Goal: Use online tool/utility: Utilize a website feature to perform a specific function

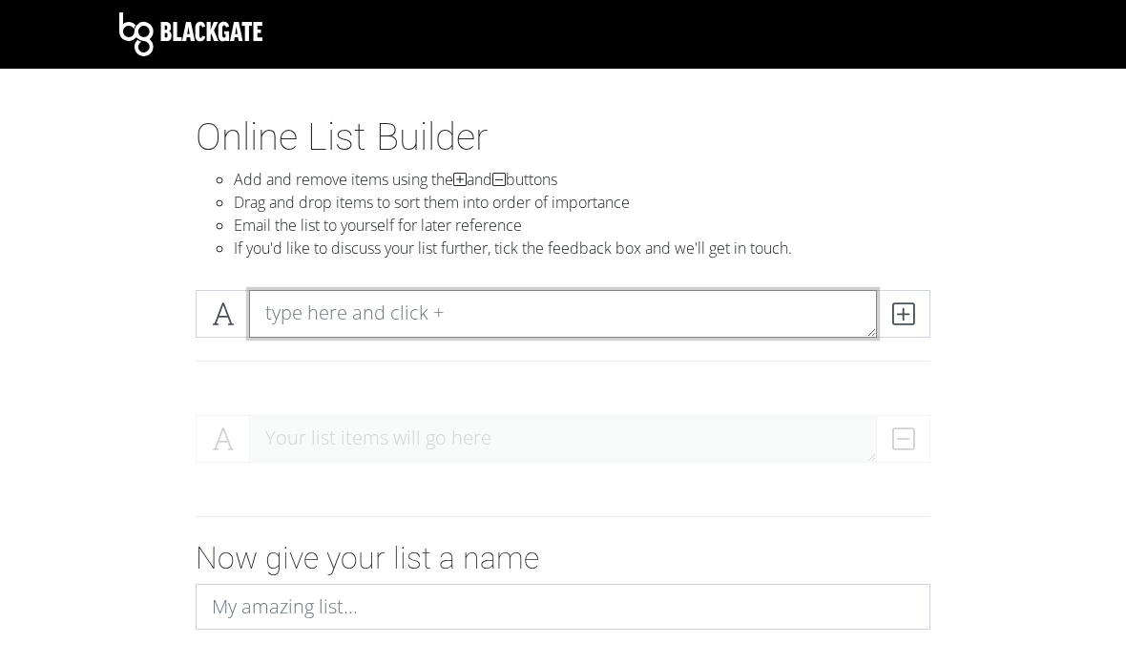
click at [294, 310] on textarea at bounding box center [563, 314] width 628 height 48
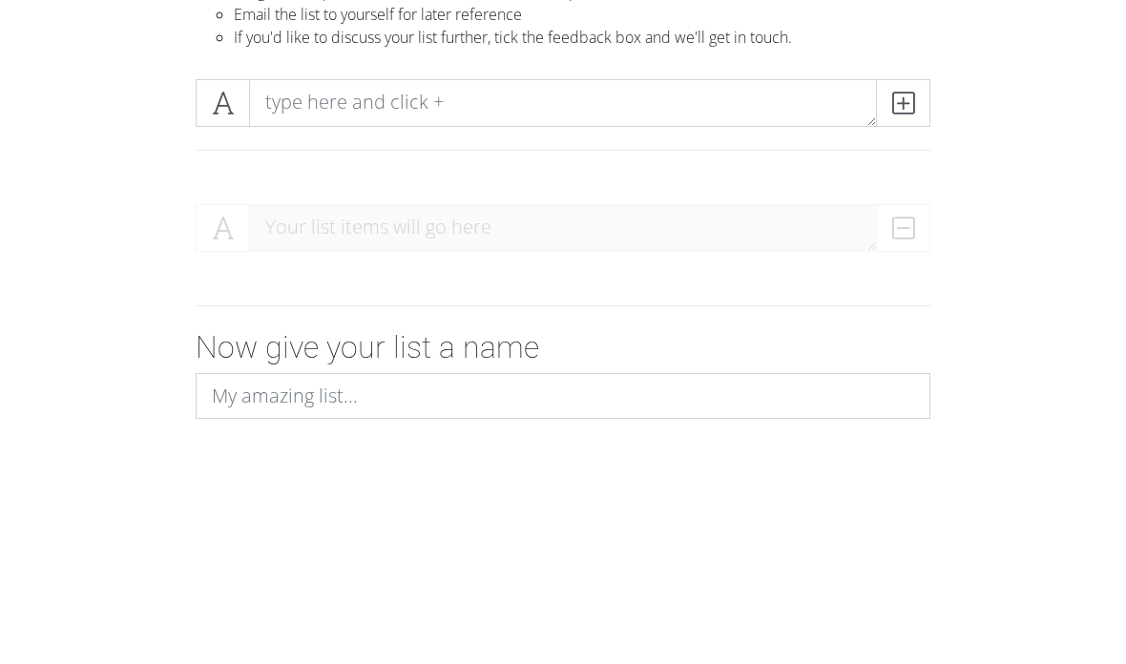
click at [209, 290] on span at bounding box center [223, 314] width 54 height 48
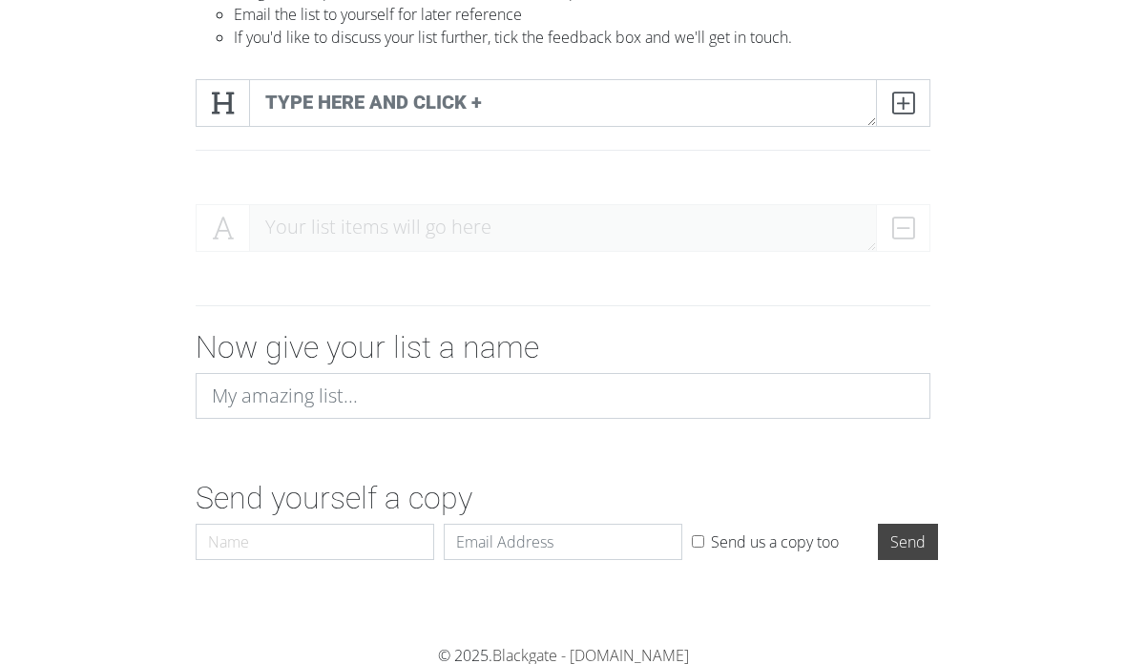
click at [203, 112] on span at bounding box center [223, 103] width 54 height 48
click at [218, 109] on icon at bounding box center [223, 102] width 22 height 19
click at [207, 102] on span at bounding box center [223, 103] width 54 height 48
click at [209, 109] on span at bounding box center [223, 103] width 54 height 48
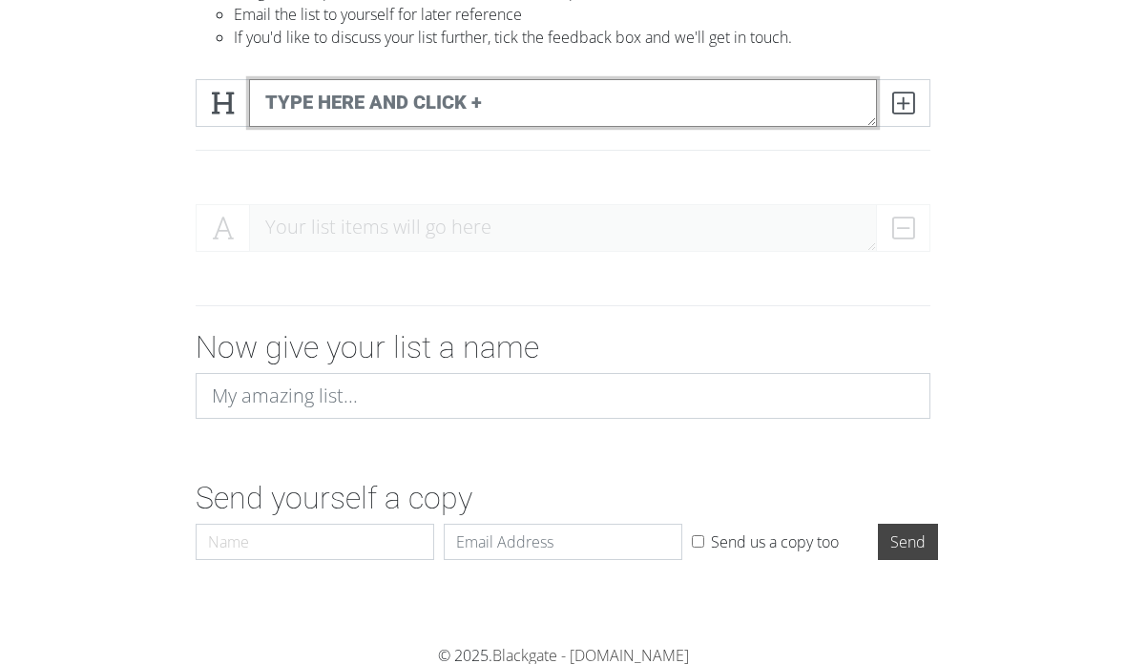
click at [333, 94] on textarea at bounding box center [563, 103] width 628 height 48
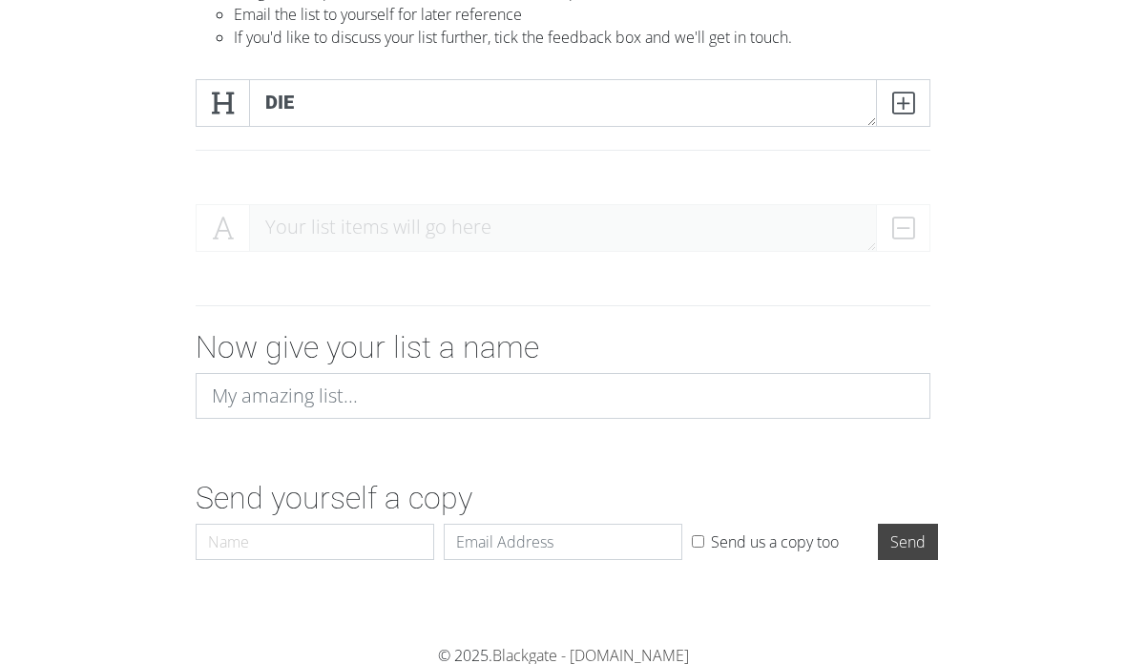
click at [231, 107] on icon at bounding box center [223, 102] width 22 height 19
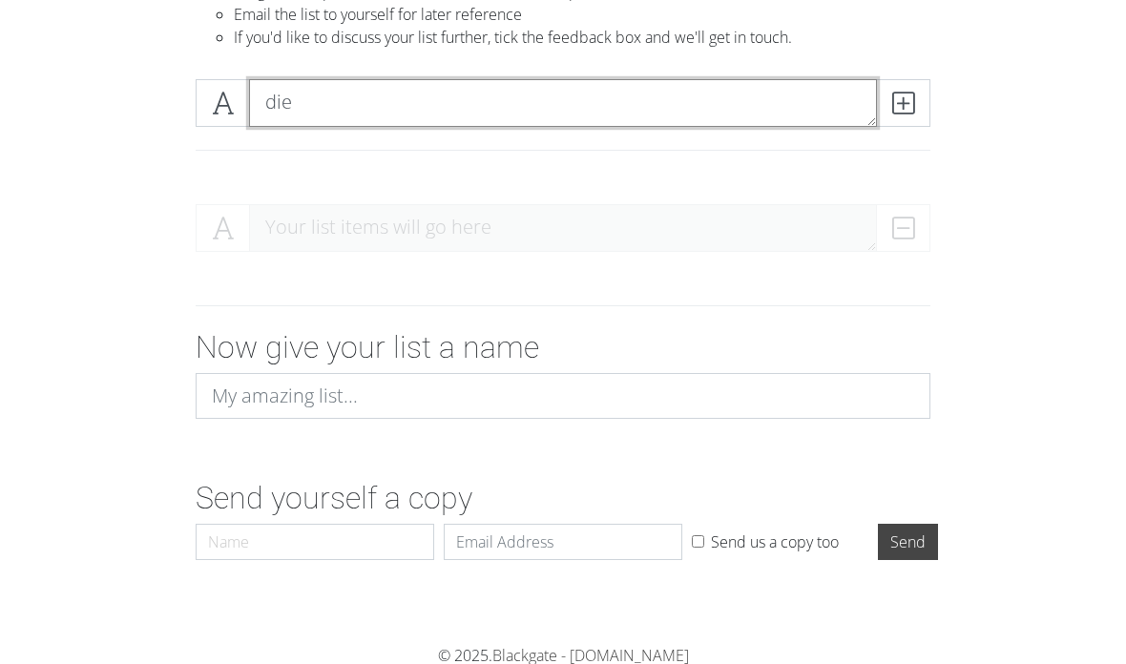
click at [357, 109] on textarea "die" at bounding box center [563, 103] width 628 height 48
type textarea "die your daughter"
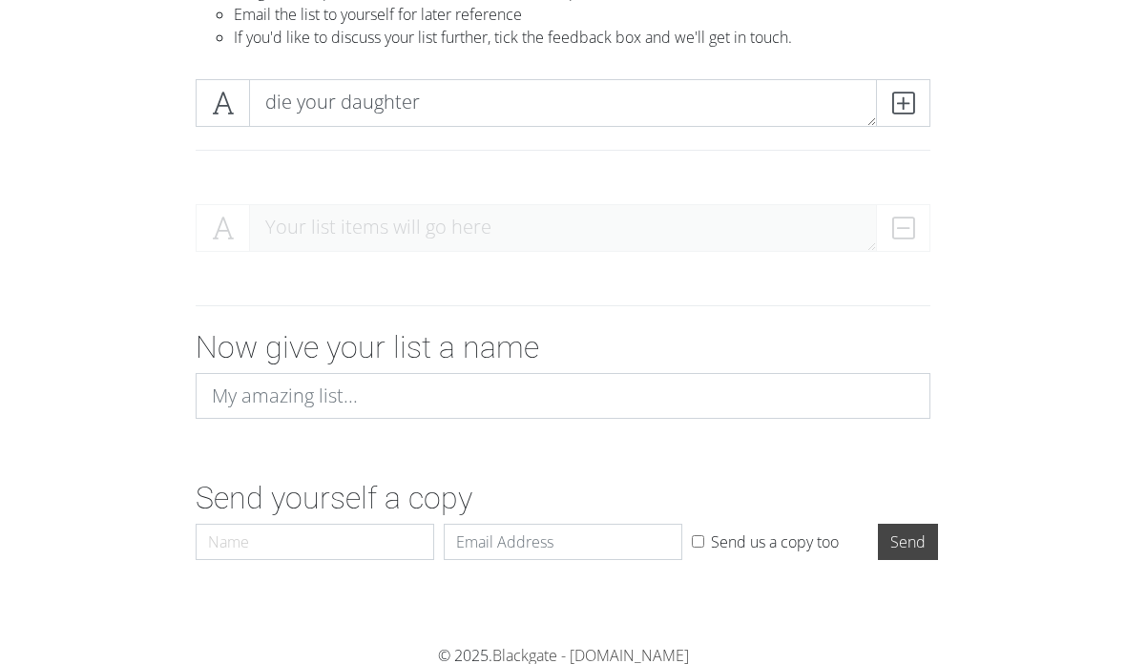
click at [901, 123] on span at bounding box center [903, 103] width 54 height 48
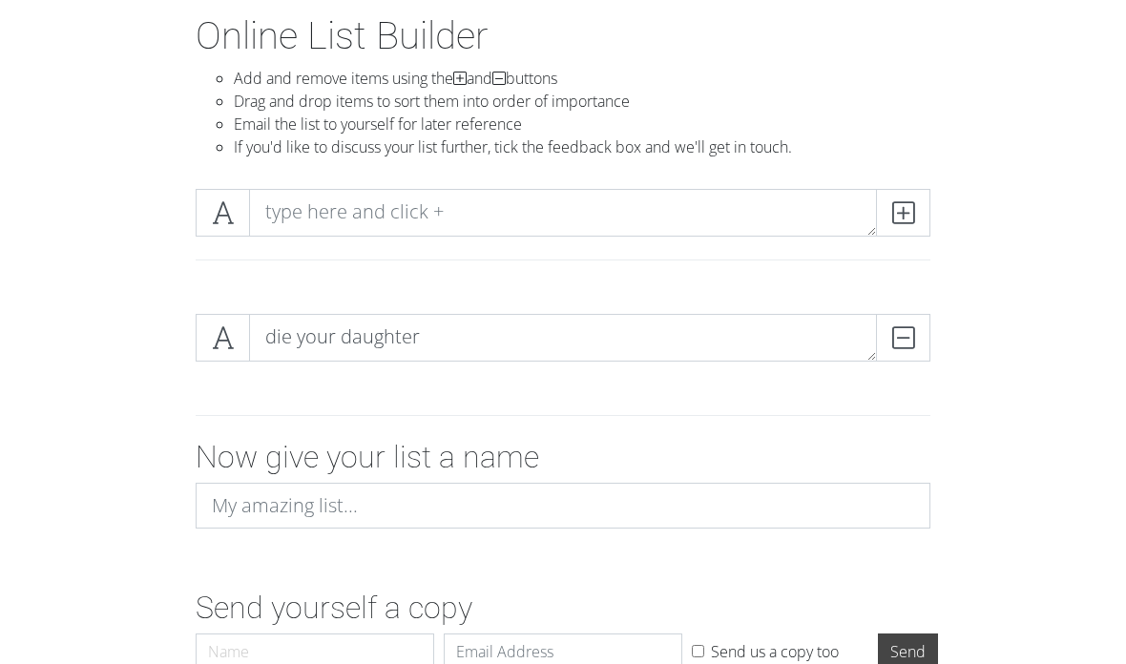
scroll to position [92, 0]
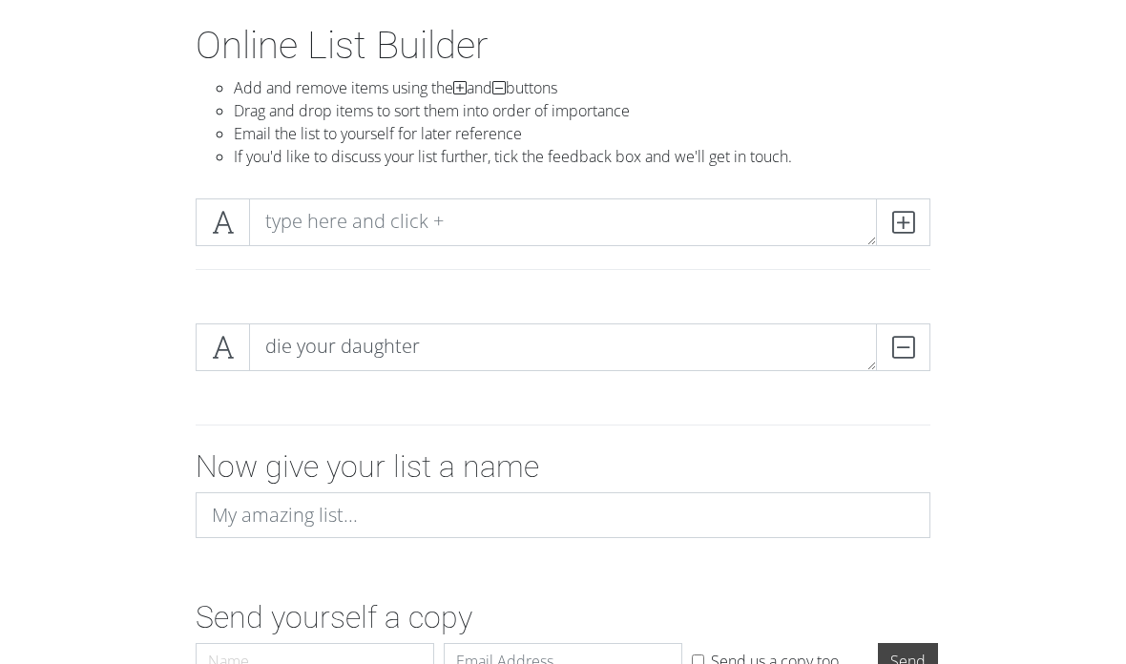
click at [912, 214] on icon at bounding box center [903, 222] width 22 height 19
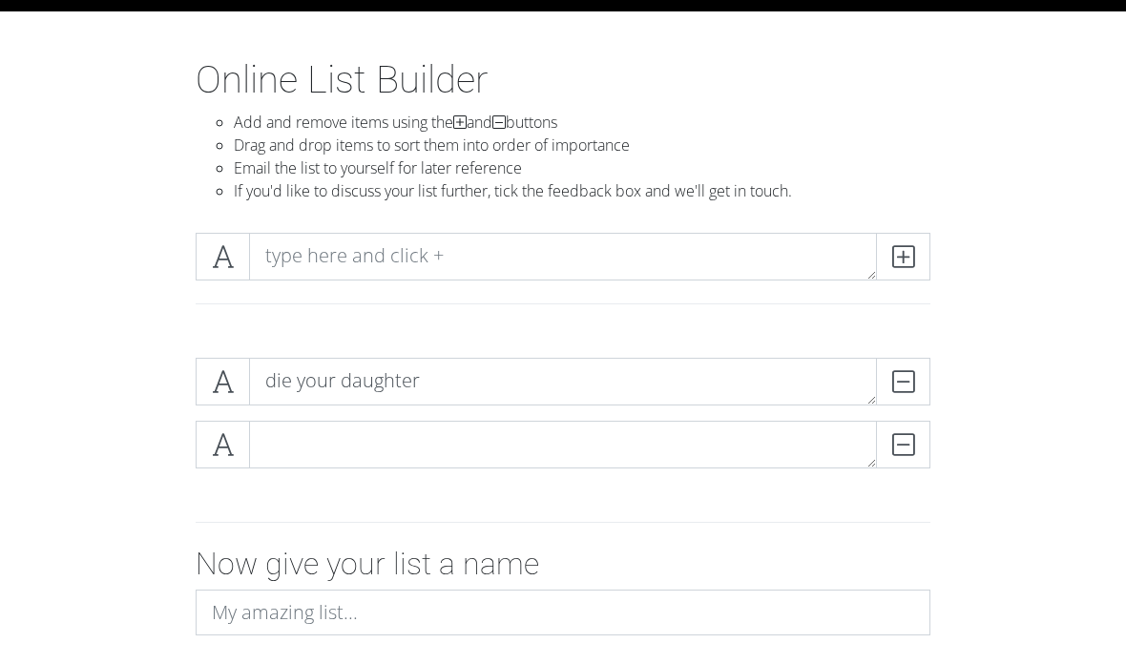
scroll to position [63, 0]
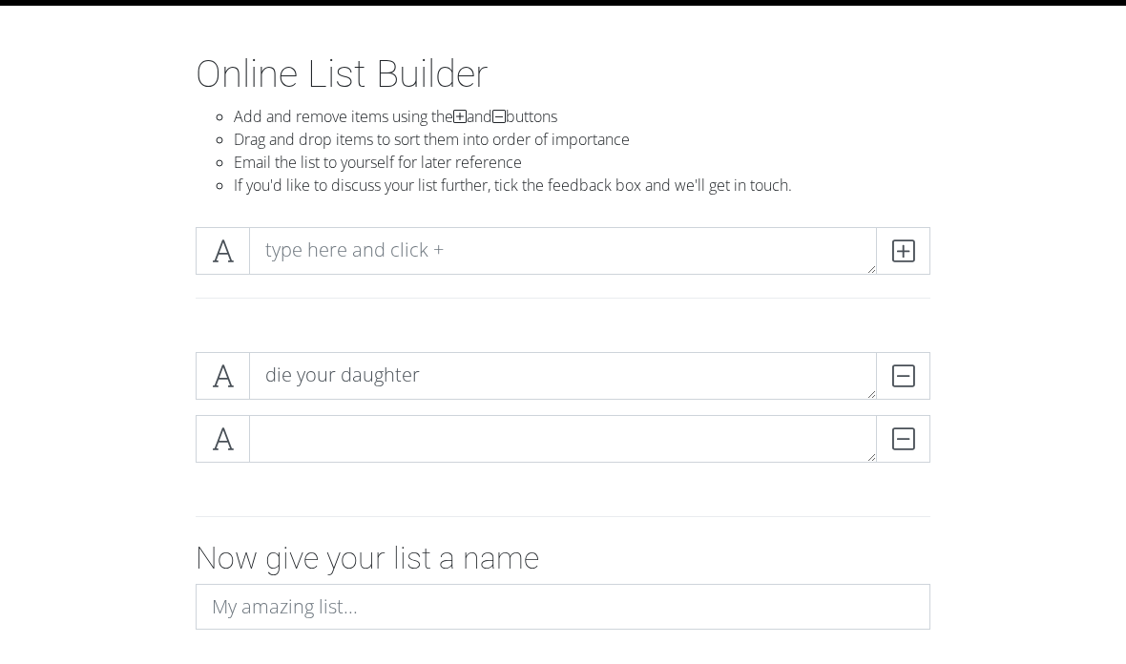
click at [915, 239] on span at bounding box center [903, 251] width 54 height 48
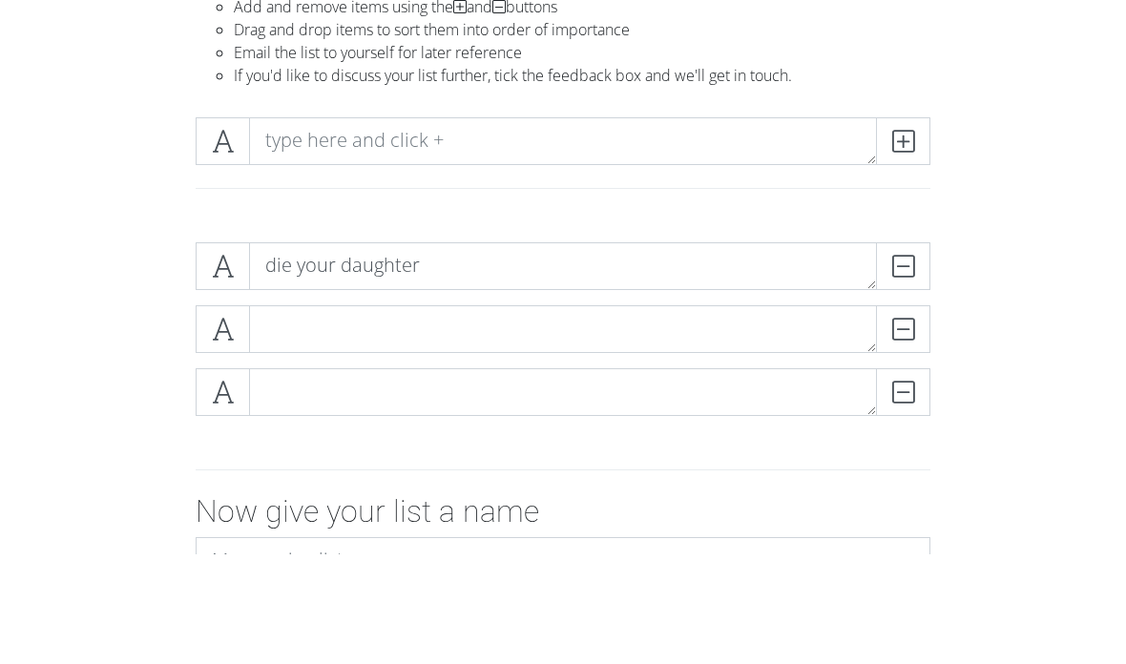
scroll to position [173, 0]
click at [907, 132] on icon at bounding box center [903, 141] width 22 height 19
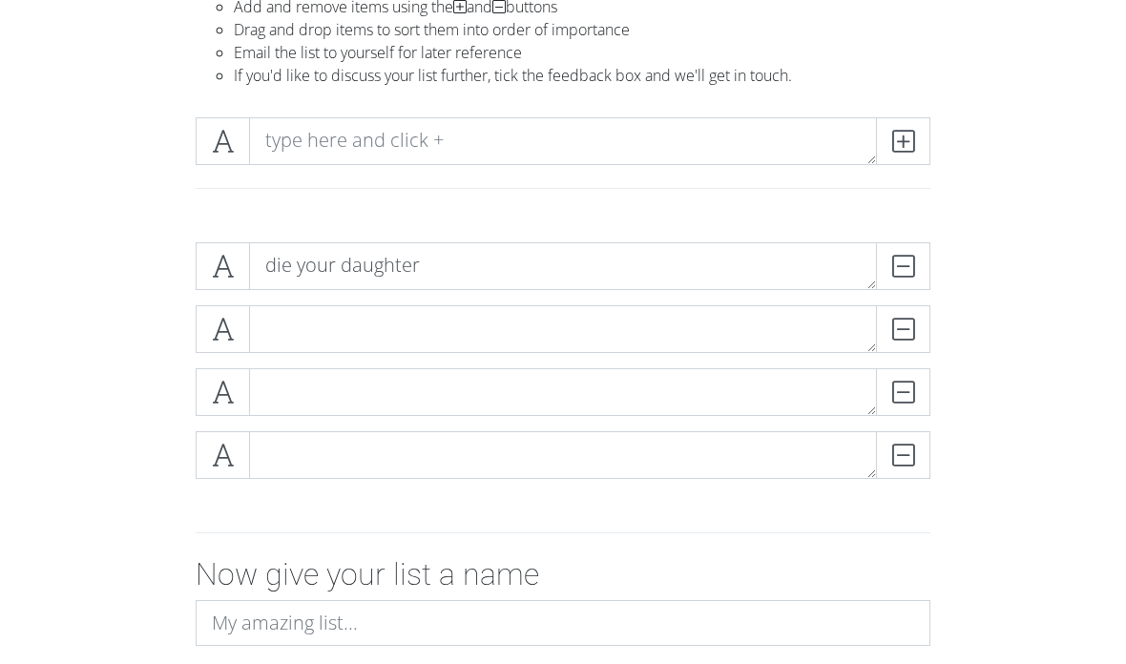
click at [904, 133] on icon at bounding box center [903, 141] width 22 height 19
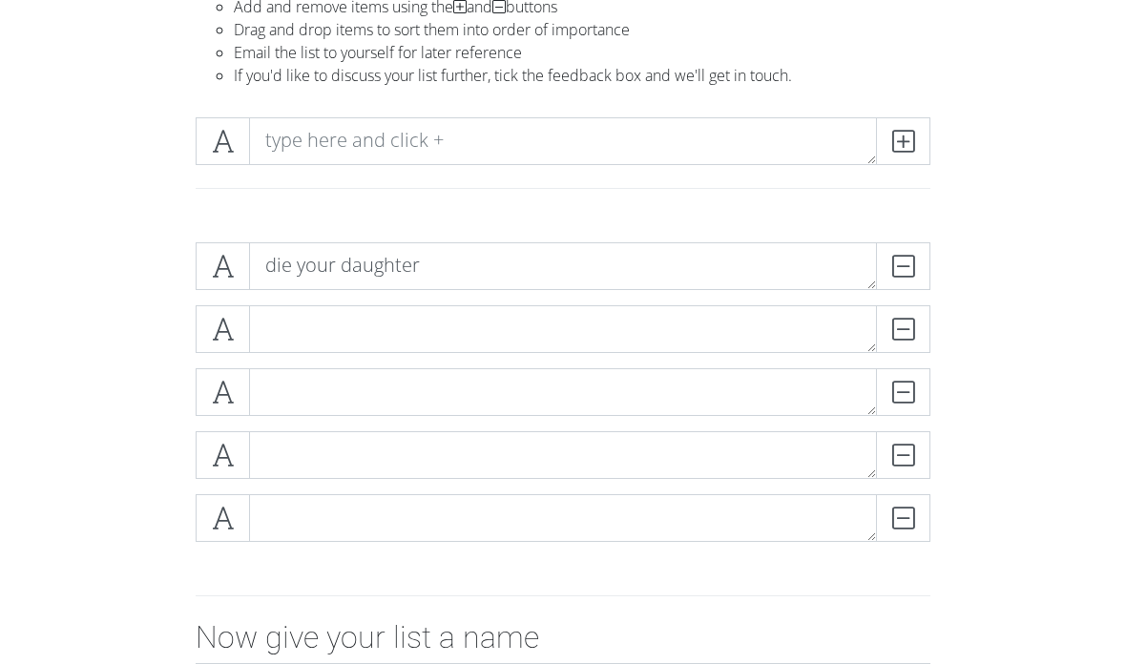
click at [217, 329] on icon at bounding box center [223, 329] width 22 height 19
click at [211, 331] on span at bounding box center [223, 329] width 54 height 48
click at [236, 383] on span at bounding box center [223, 392] width 54 height 48
click at [218, 453] on icon at bounding box center [223, 454] width 22 height 19
click at [225, 402] on icon at bounding box center [223, 391] width 22 height 19
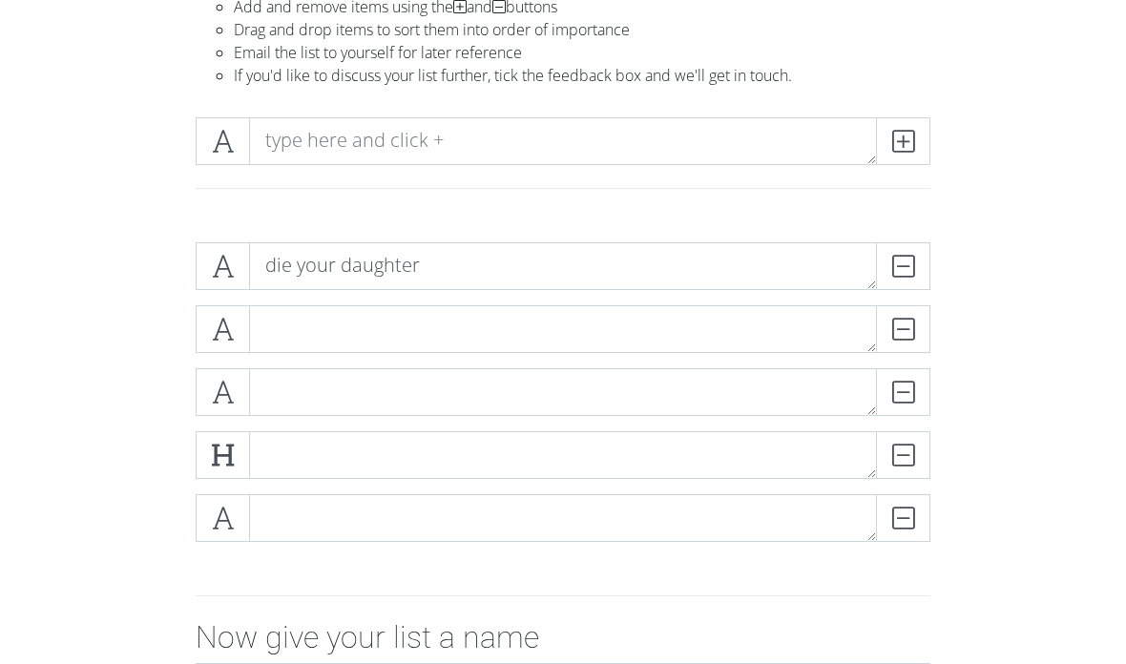
click at [217, 458] on icon at bounding box center [223, 454] width 22 height 19
click at [203, 516] on span at bounding box center [223, 518] width 54 height 48
click at [211, 524] on span at bounding box center [223, 518] width 54 height 48
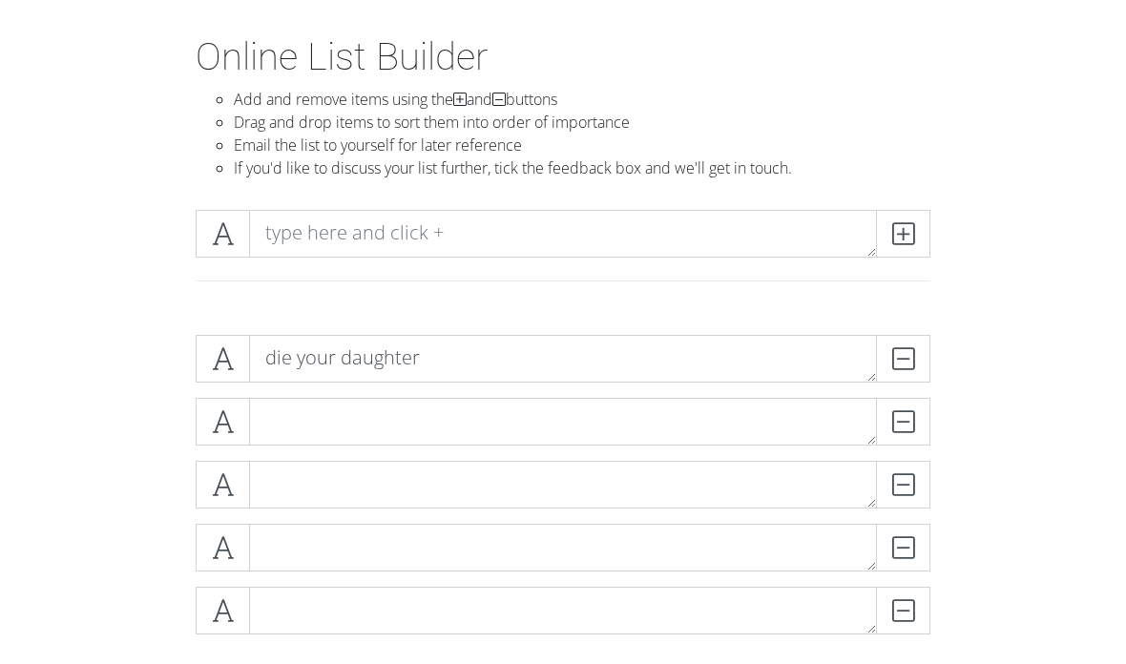
scroll to position [80, 0]
click at [908, 224] on icon at bounding box center [903, 233] width 22 height 19
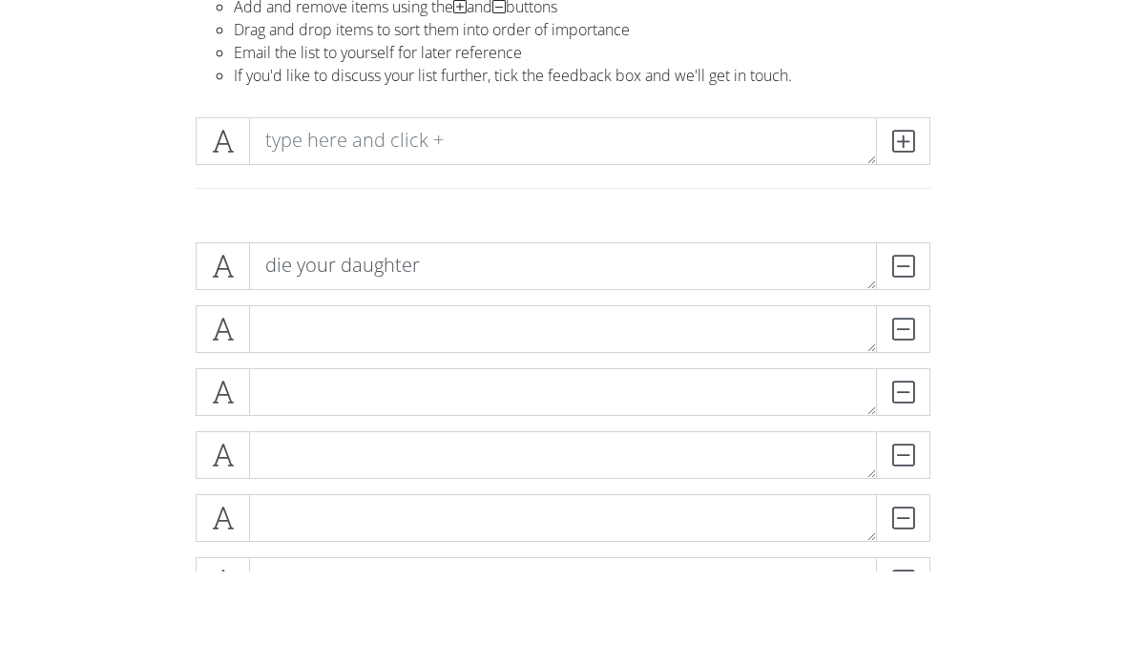
click at [1008, 195] on div at bounding box center [563, 257] width 916 height 125
click at [909, 151] on icon at bounding box center [903, 141] width 22 height 19
click at [1028, 165] on section "Online List Builder Add and remove items using the and buttons Drag and drop it…" at bounding box center [563, 501] width 1126 height 1119
click at [905, 157] on span at bounding box center [903, 141] width 54 height 48
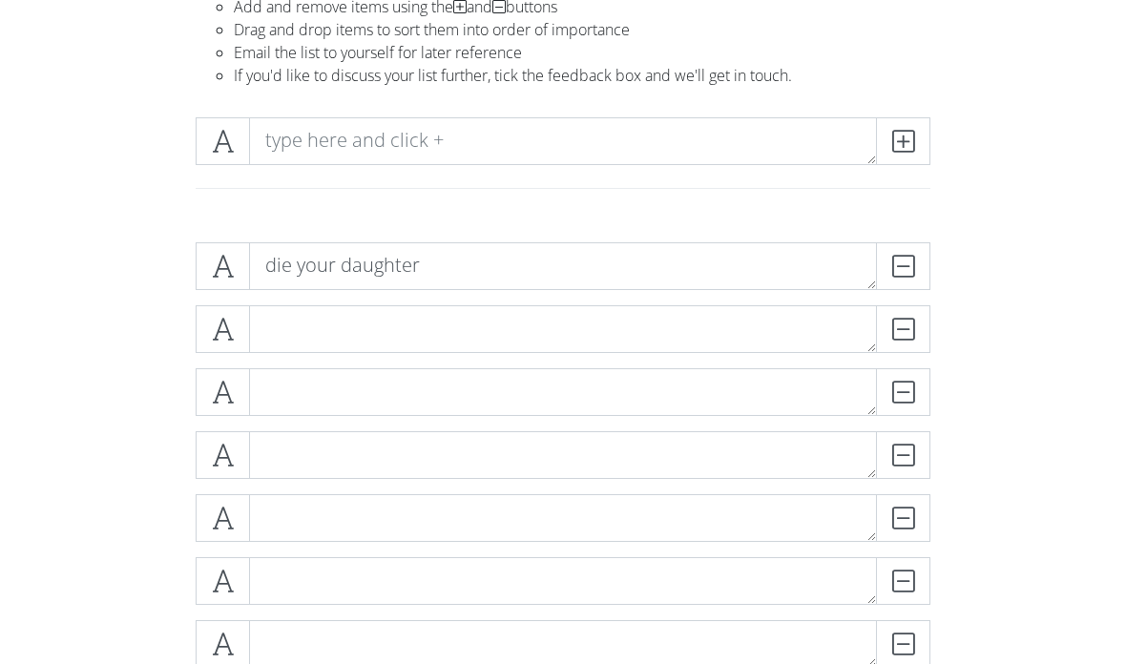
click at [1022, 182] on section "Online List Builder Add and remove items using the and buttons Drag and drop it…" at bounding box center [563, 533] width 1126 height 1182
click at [906, 146] on icon at bounding box center [903, 141] width 22 height 19
click at [1020, 170] on div at bounding box center [563, 164] width 916 height 125
click at [904, 142] on icon at bounding box center [903, 141] width 22 height 19
click at [1031, 175] on section "Online List Builder Add and remove items using the and buttons Drag and drop it…" at bounding box center [563, 596] width 1126 height 1308
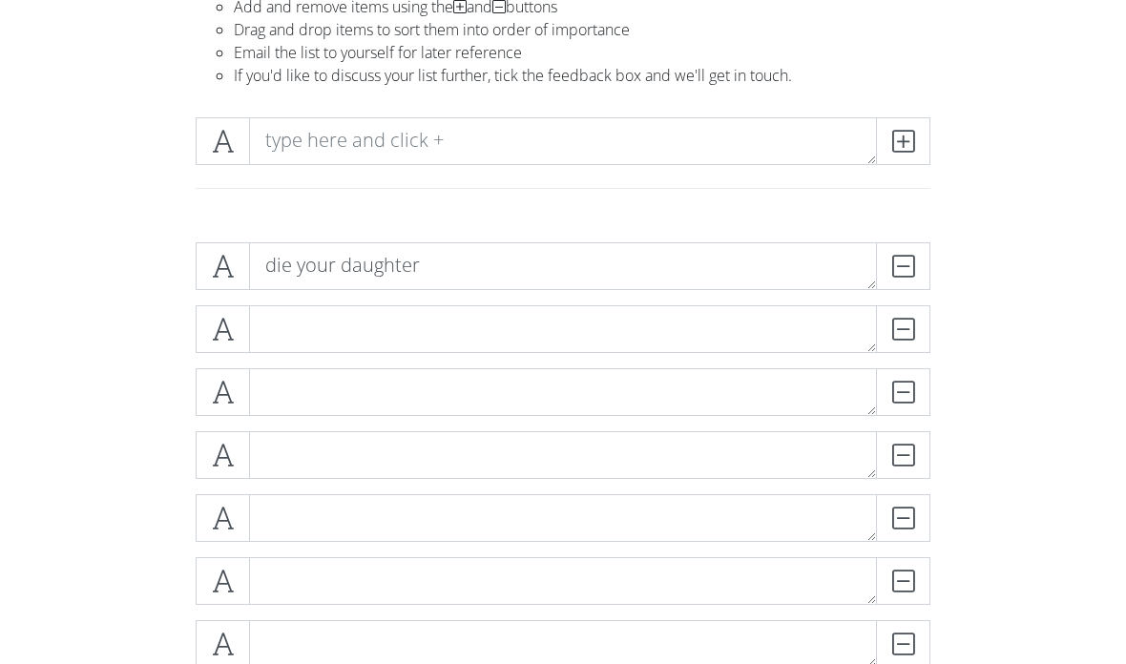
click at [901, 149] on icon at bounding box center [903, 141] width 22 height 19
click at [1027, 169] on section "Online List Builder Add and remove items using the and buttons Drag and drop it…" at bounding box center [563, 627] width 1126 height 1371
click at [909, 140] on icon at bounding box center [903, 141] width 22 height 19
click at [1023, 166] on section "Online List Builder Add and remove items using the and buttons Drag and drop it…" at bounding box center [563, 659] width 1126 height 1434
click at [904, 139] on icon at bounding box center [903, 141] width 22 height 19
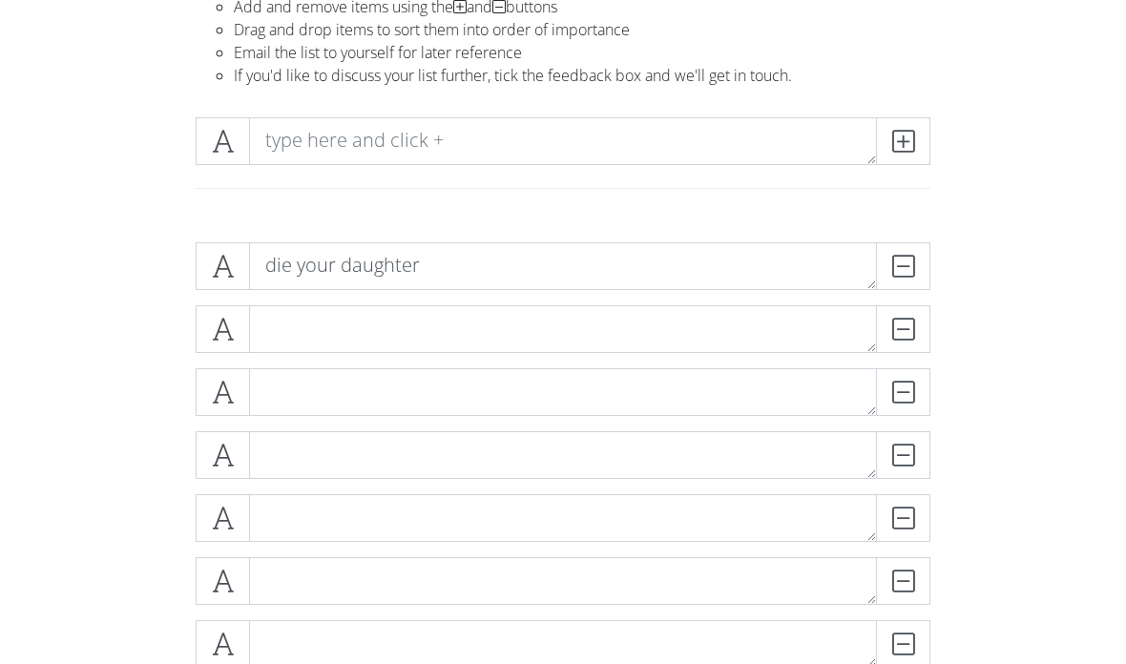
click at [1012, 179] on div at bounding box center [563, 164] width 916 height 125
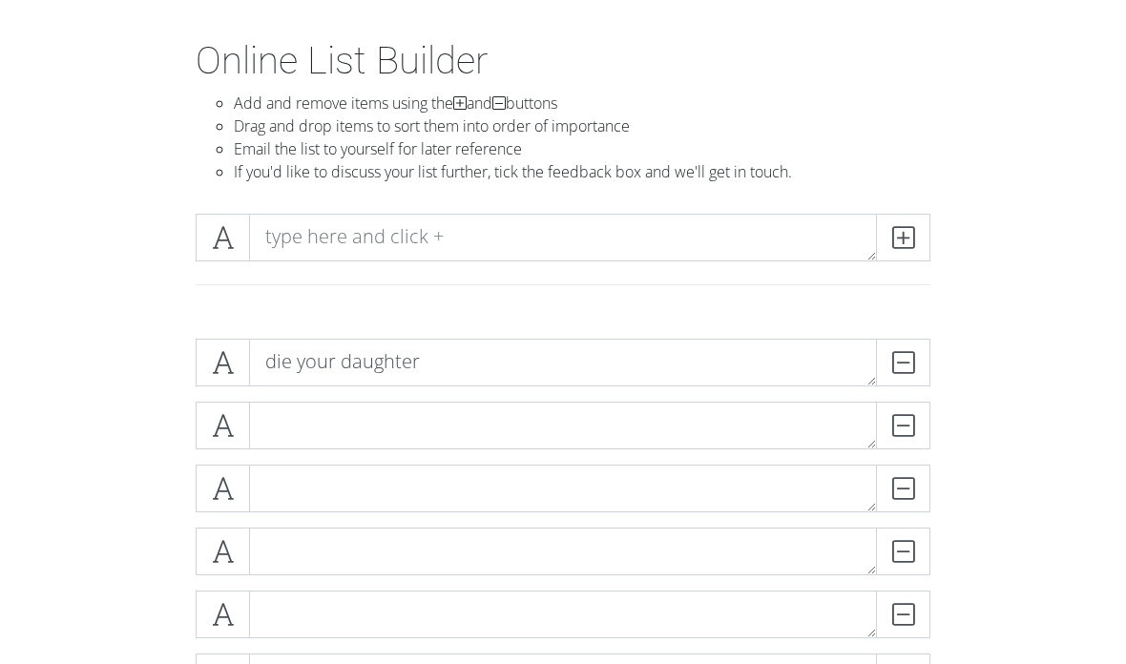
scroll to position [75, 0]
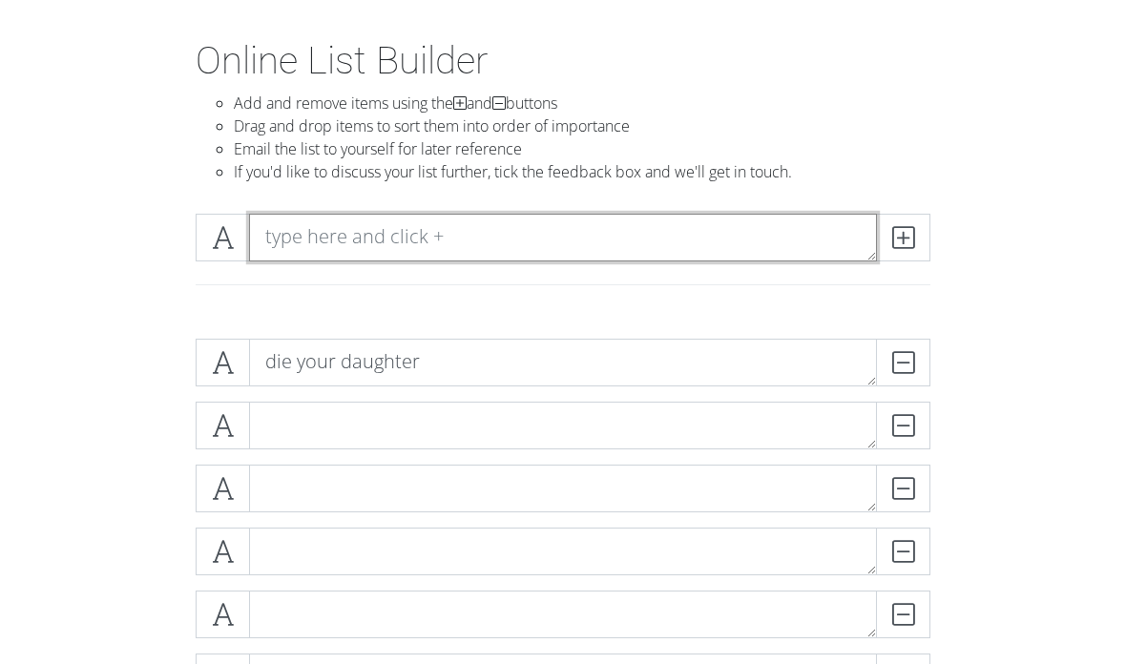
click at [304, 232] on textarea at bounding box center [563, 239] width 628 height 48
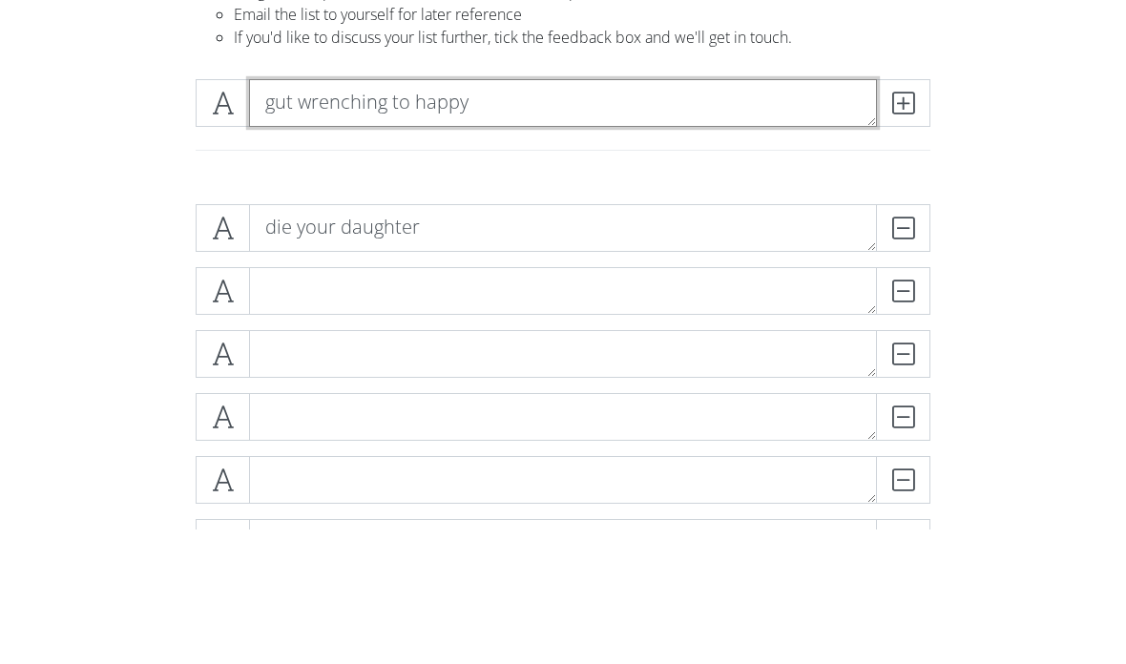
type textarea "gut wrenching to happy"
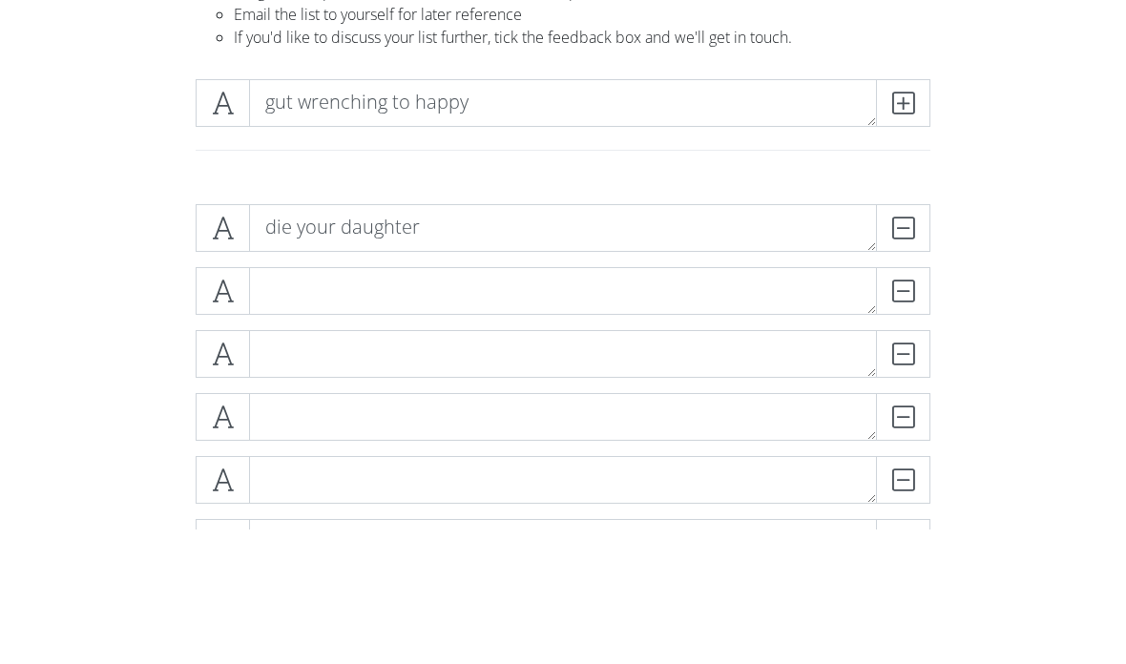
click at [215, 229] on icon at bounding box center [223, 238] width 22 height 19
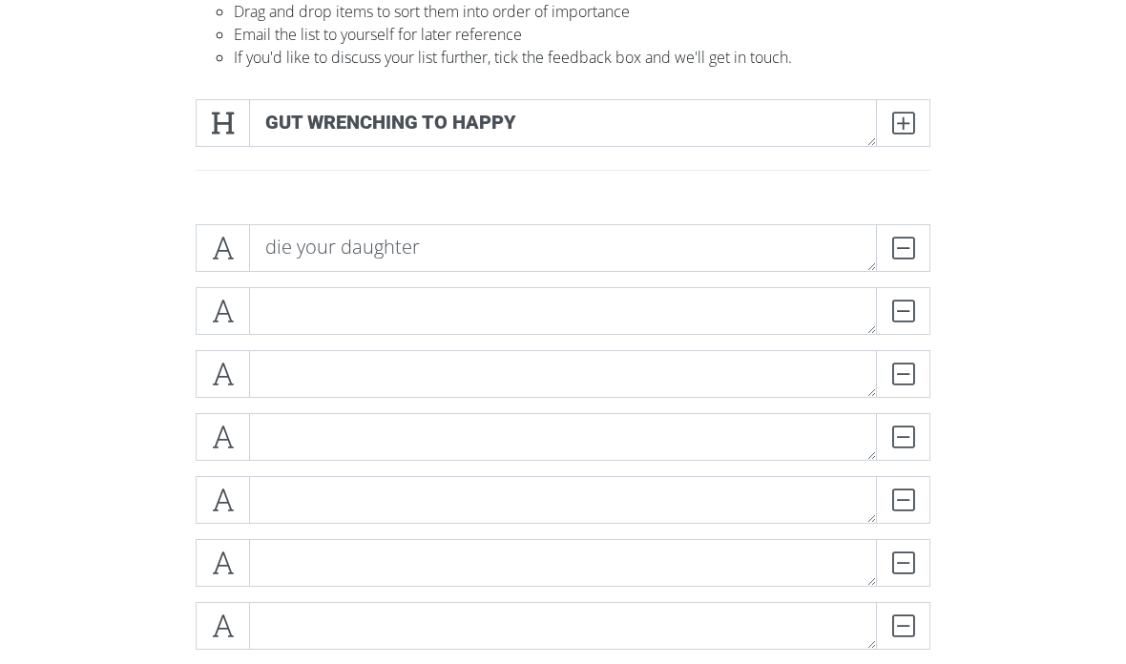
scroll to position [191, 0]
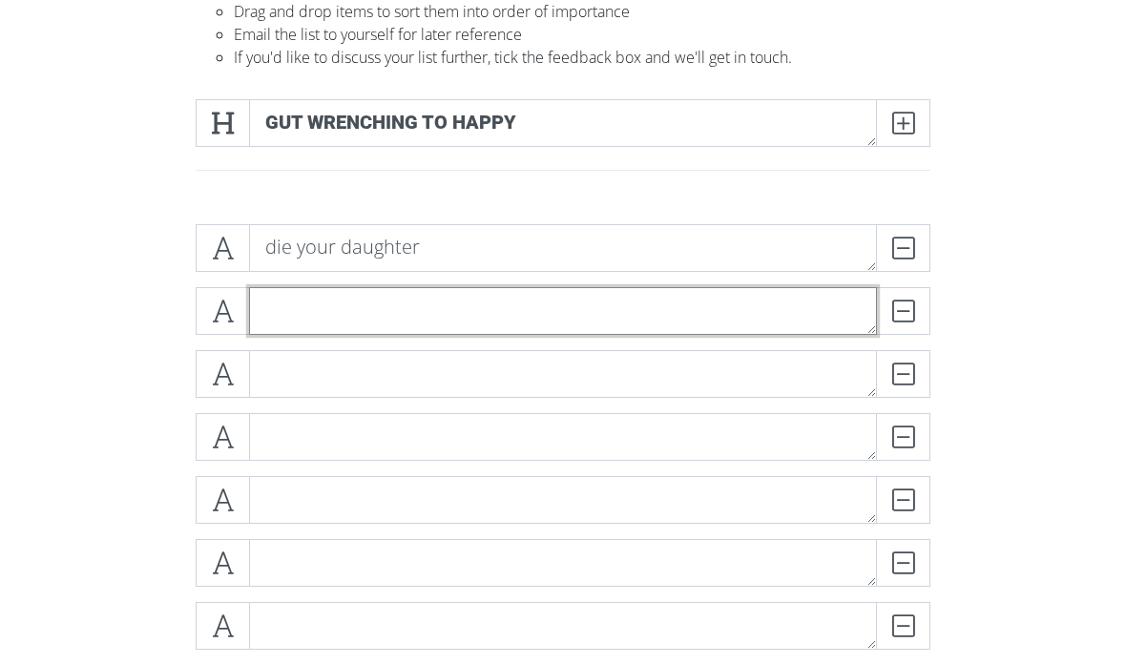
click at [696, 322] on textarea at bounding box center [563, 311] width 628 height 48
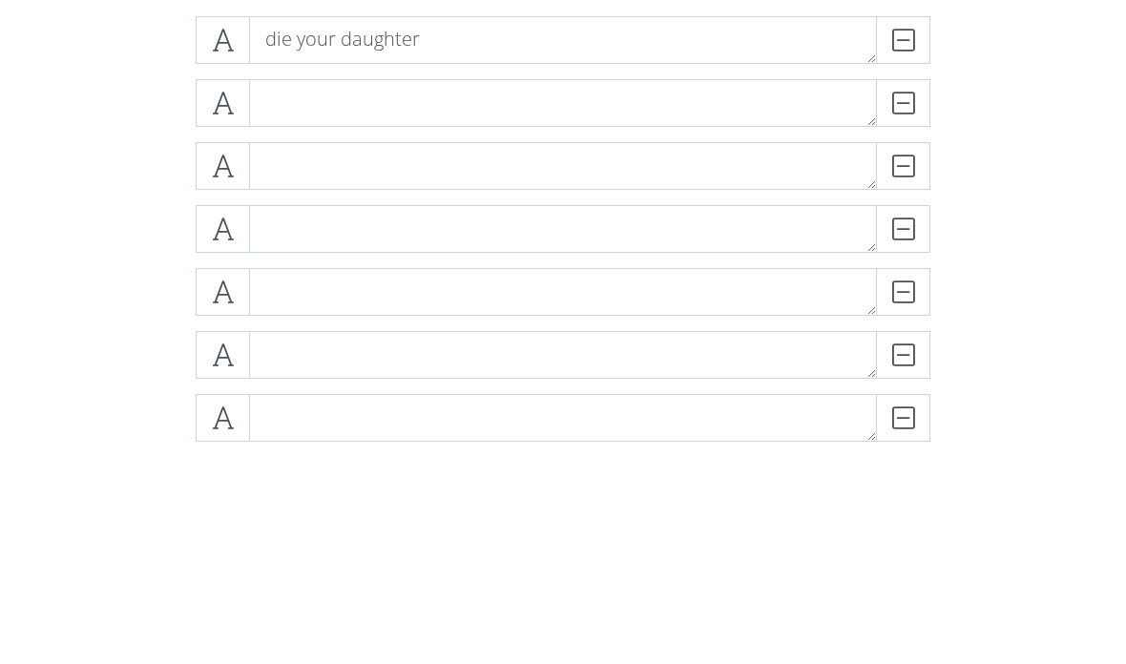
scroll to position [399, 0]
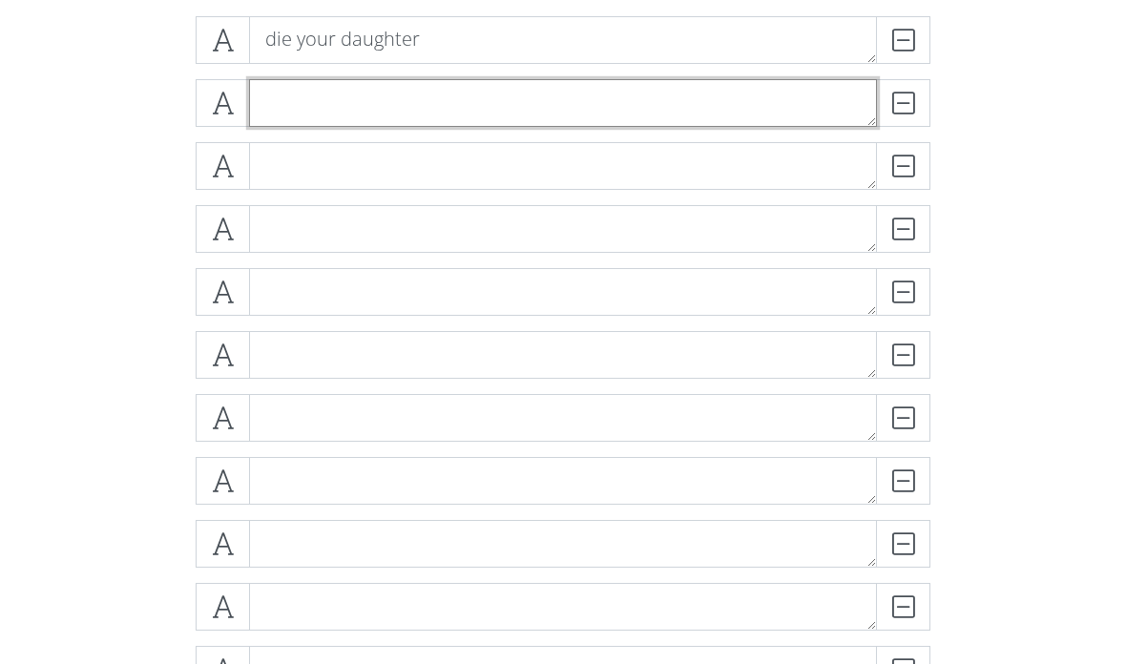
click at [303, 96] on textarea at bounding box center [563, 103] width 628 height 48
type textarea "but not kiss"
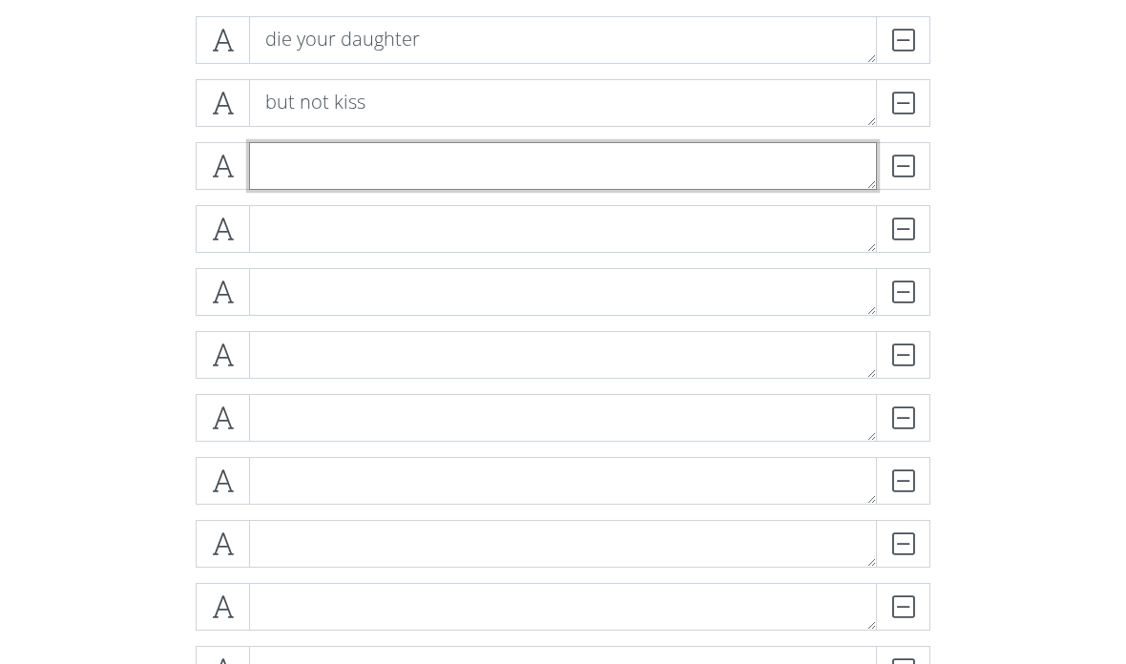
click at [326, 164] on textarea at bounding box center [563, 166] width 628 height 48
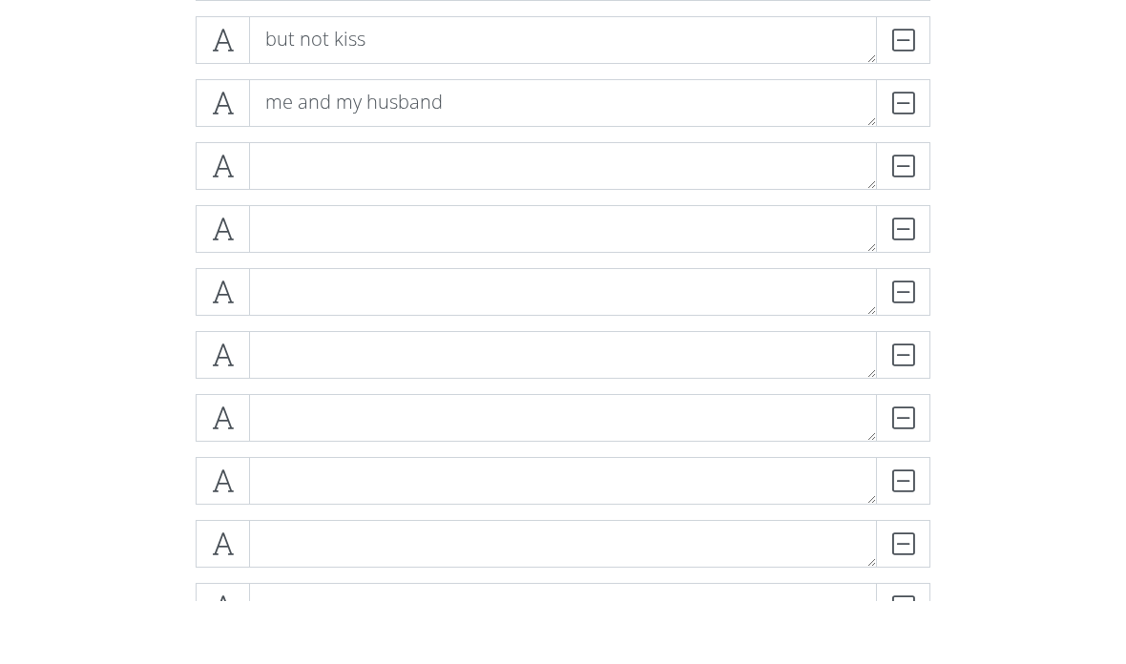
scroll to position [462, 0]
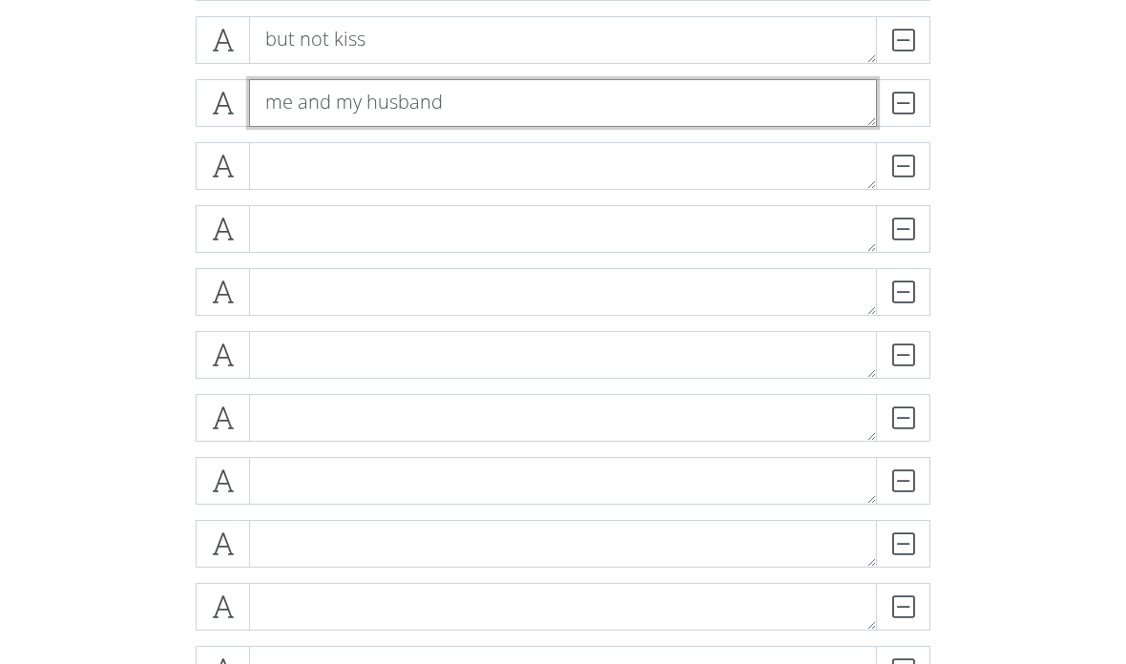
type textarea "me and my husband"
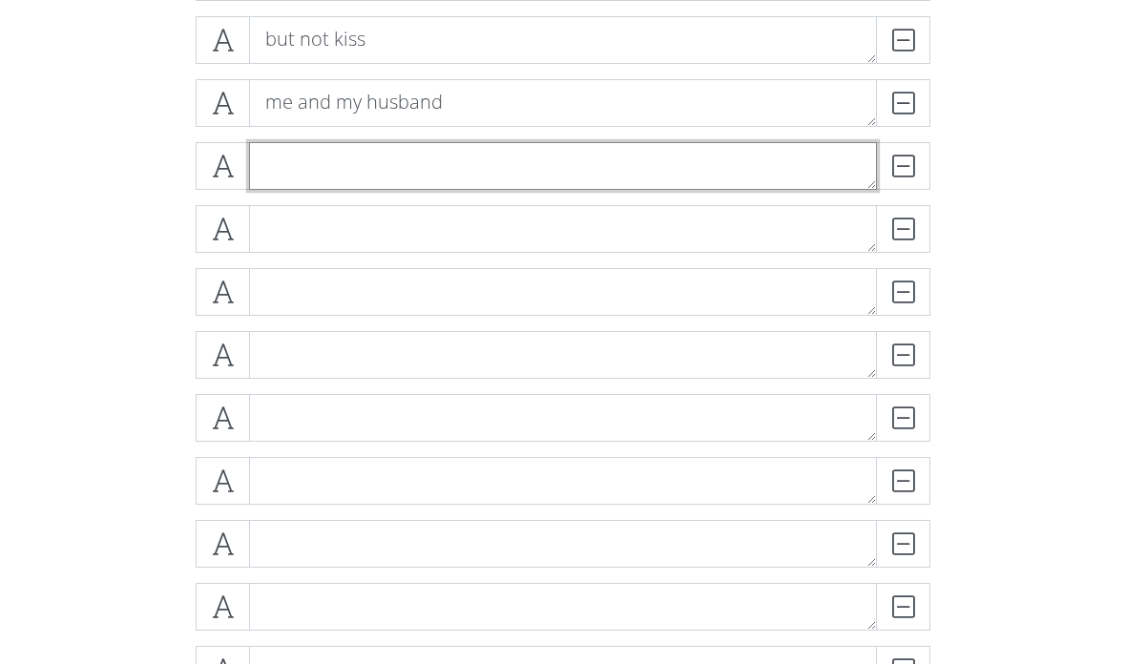
click at [306, 161] on textarea at bounding box center [563, 166] width 628 height 48
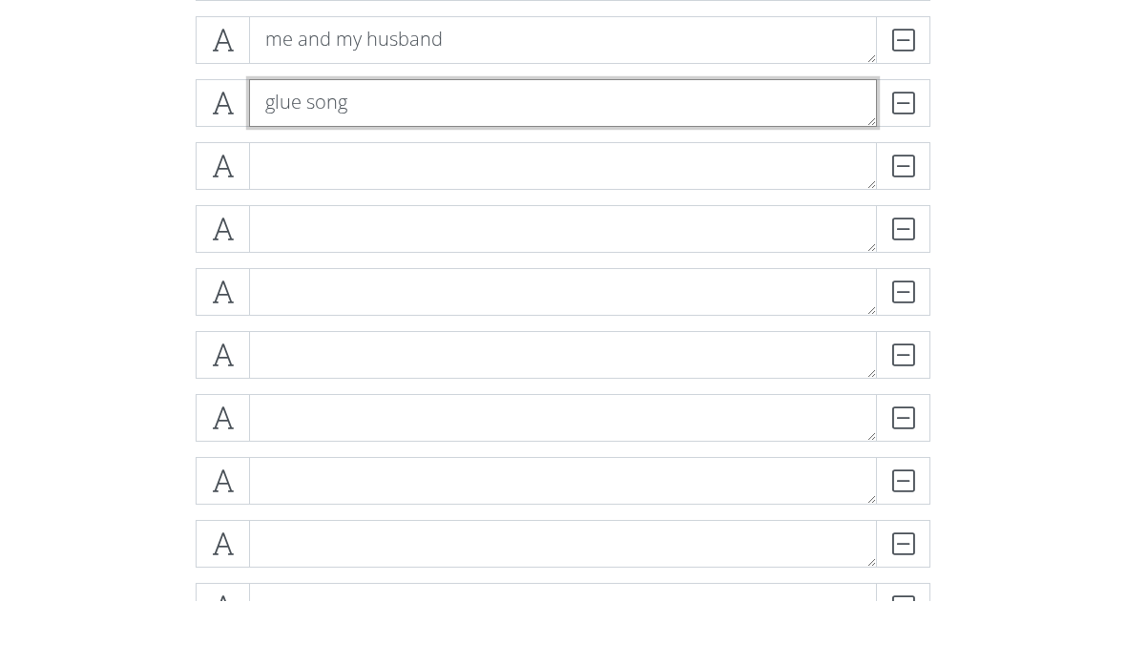
type textarea "glue song"
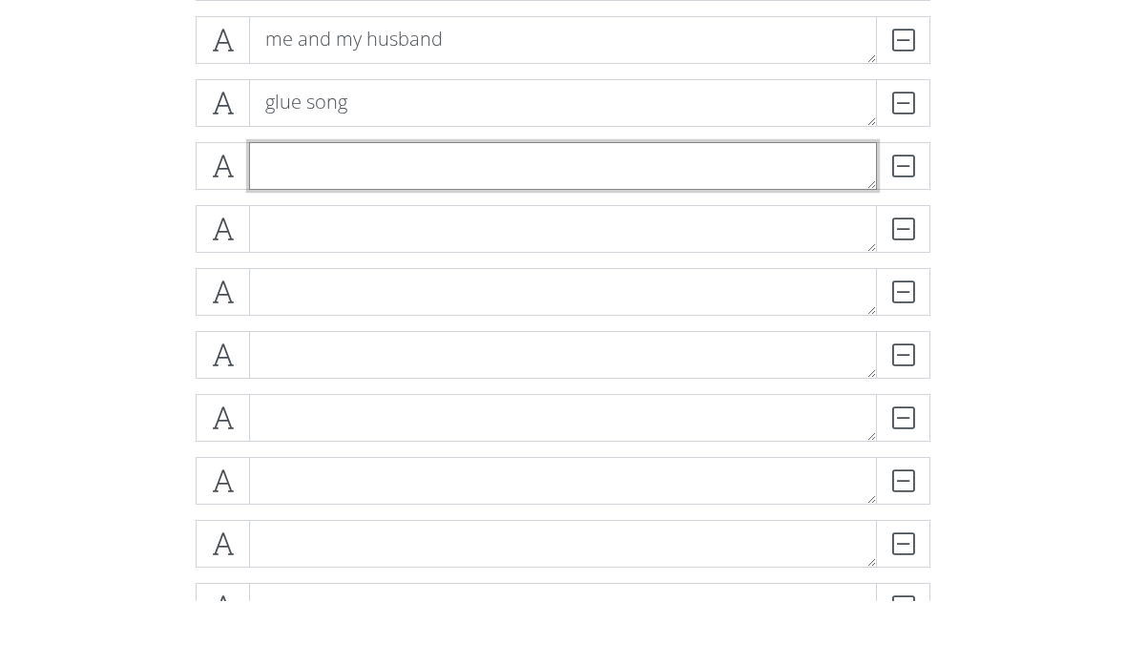
click at [350, 205] on textarea at bounding box center [563, 229] width 628 height 48
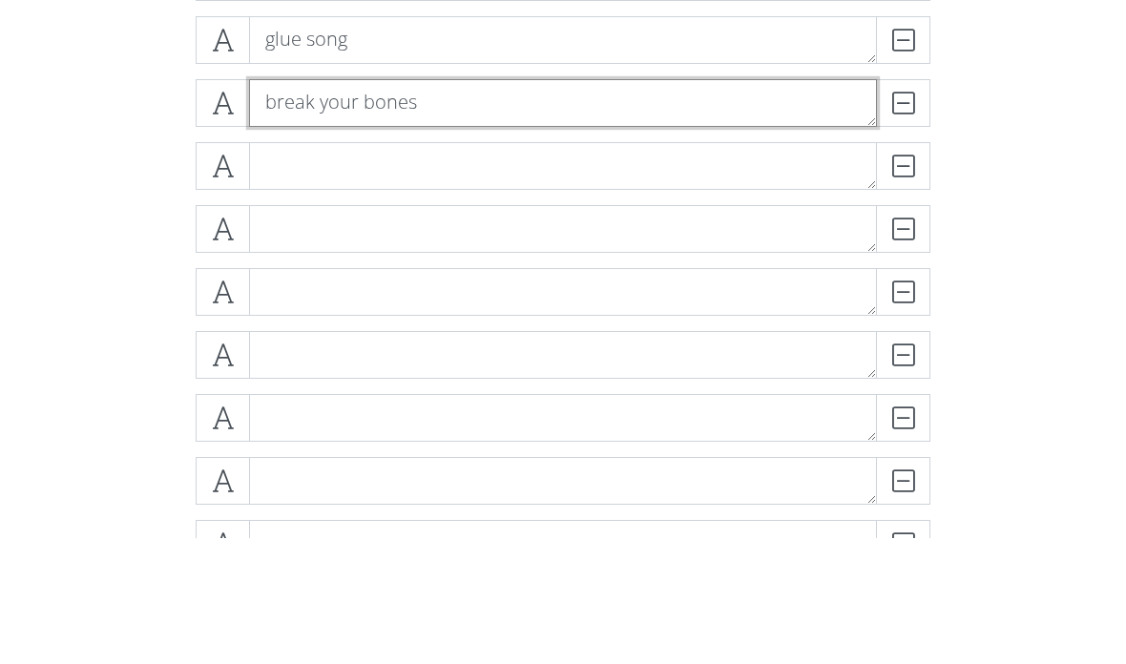
type textarea "break your bones"
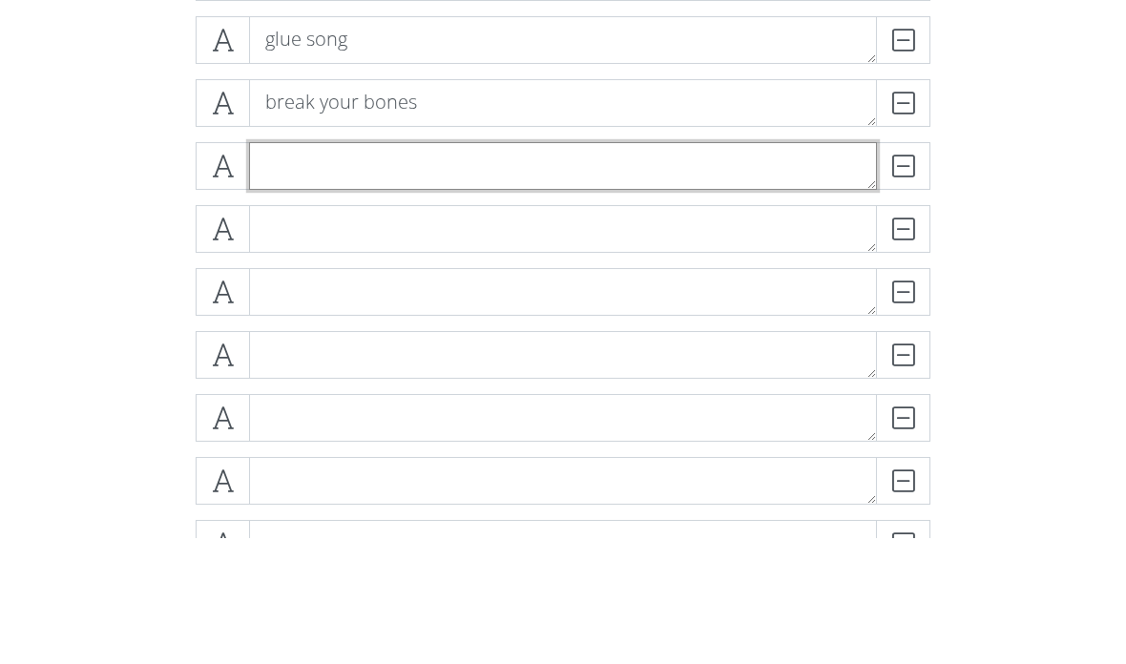
click at [763, 268] on textarea at bounding box center [563, 292] width 628 height 48
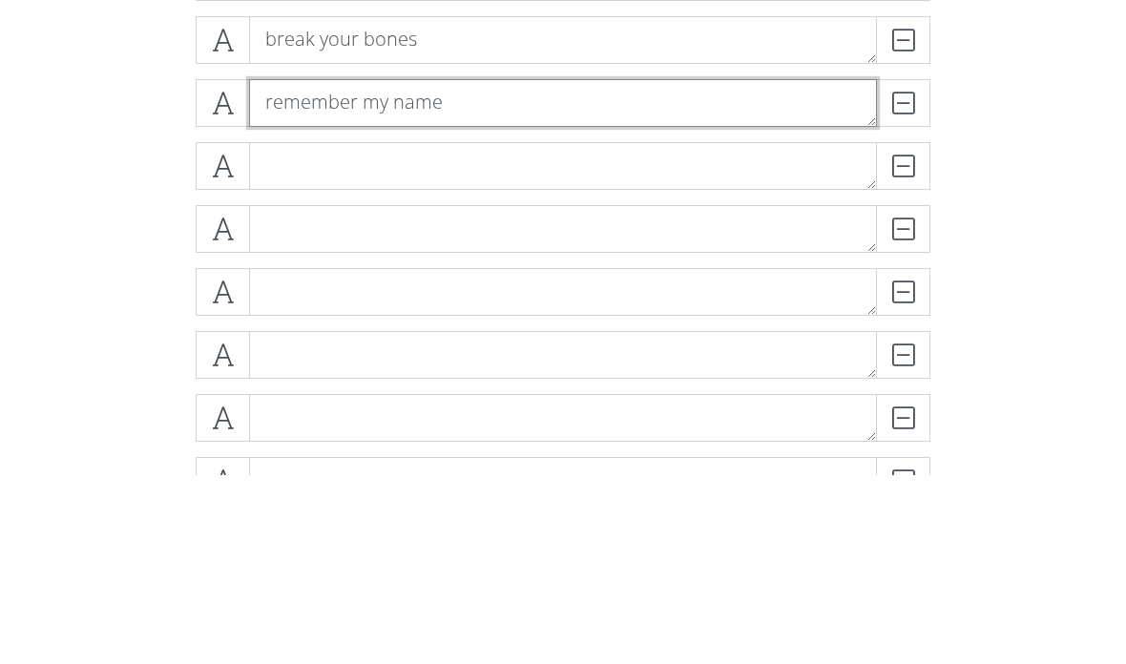
type textarea "remember my name"
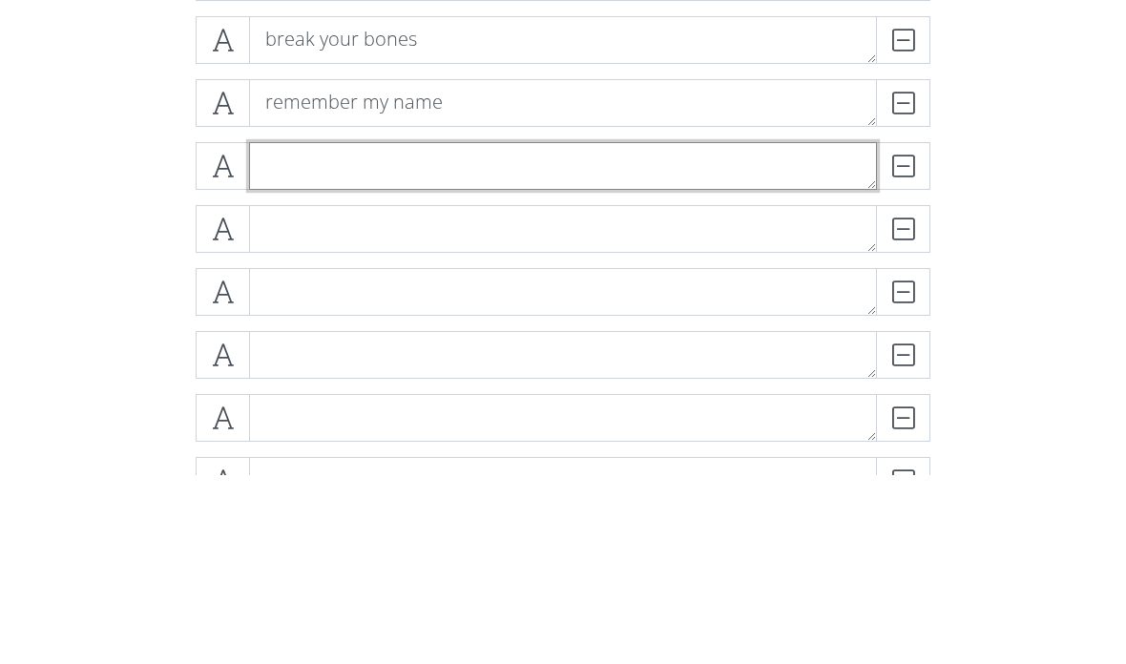
click at [330, 331] on textarea at bounding box center [563, 355] width 628 height 48
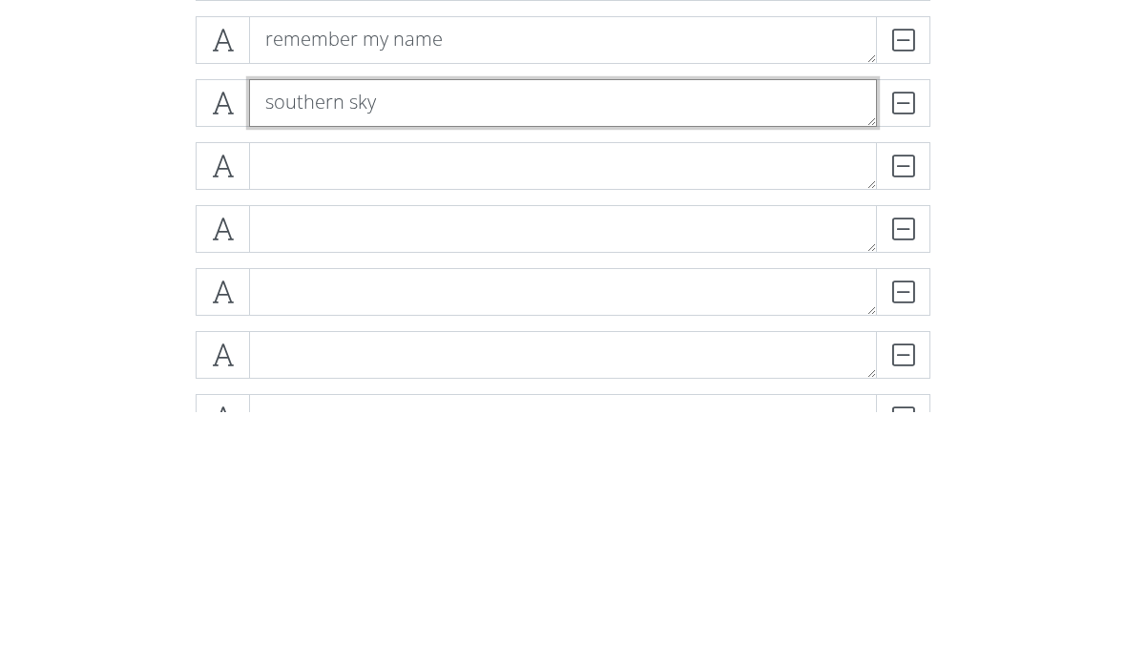
type textarea "southern sky"
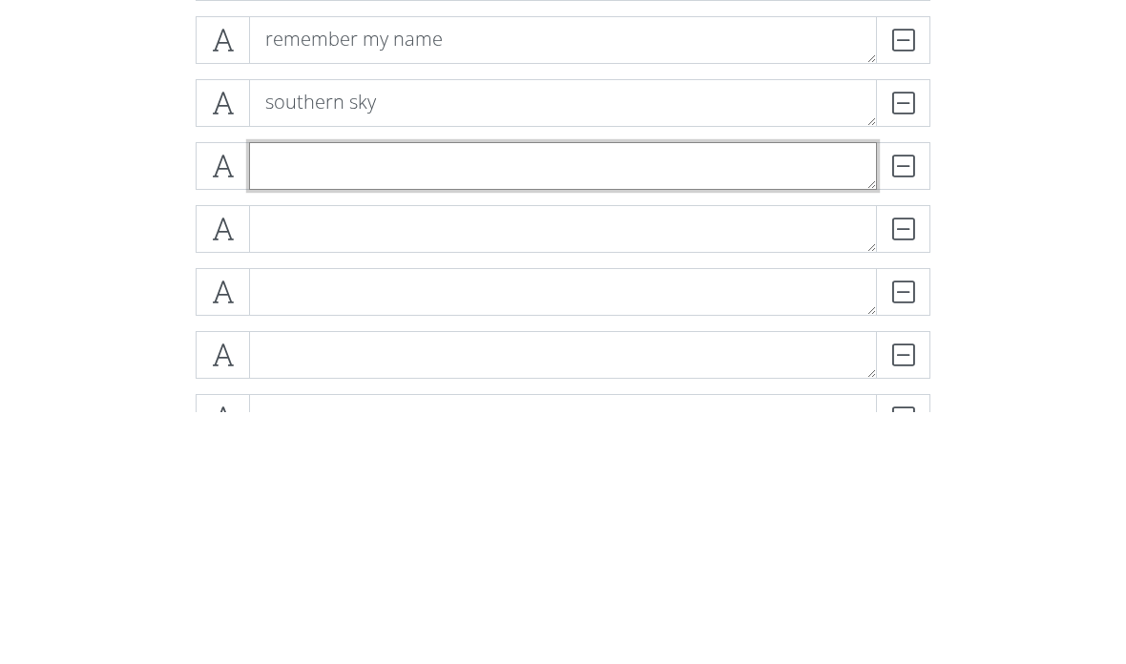
click at [312, 394] on textarea at bounding box center [563, 418] width 628 height 48
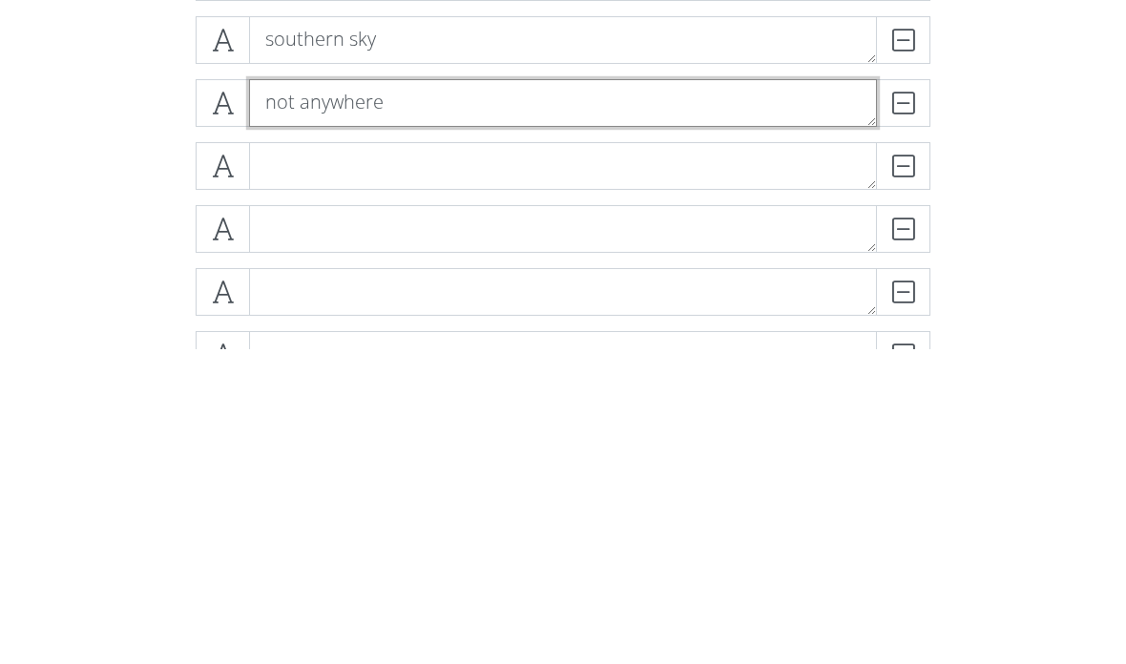
type textarea "not anywhere"
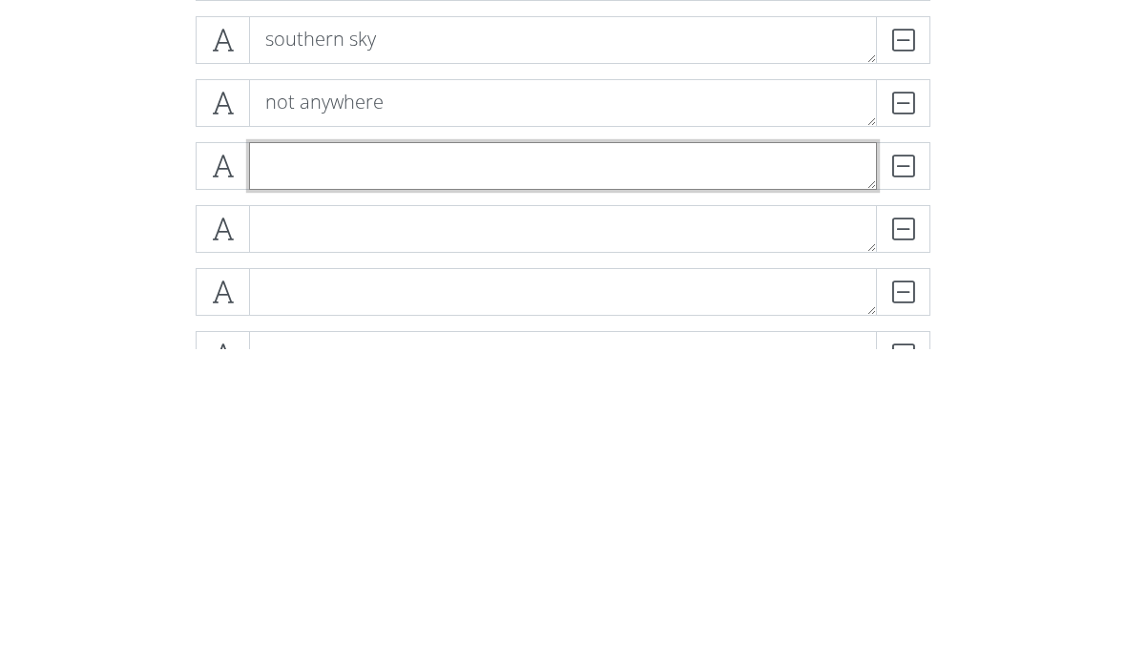
click at [300, 457] on textarea at bounding box center [563, 481] width 628 height 48
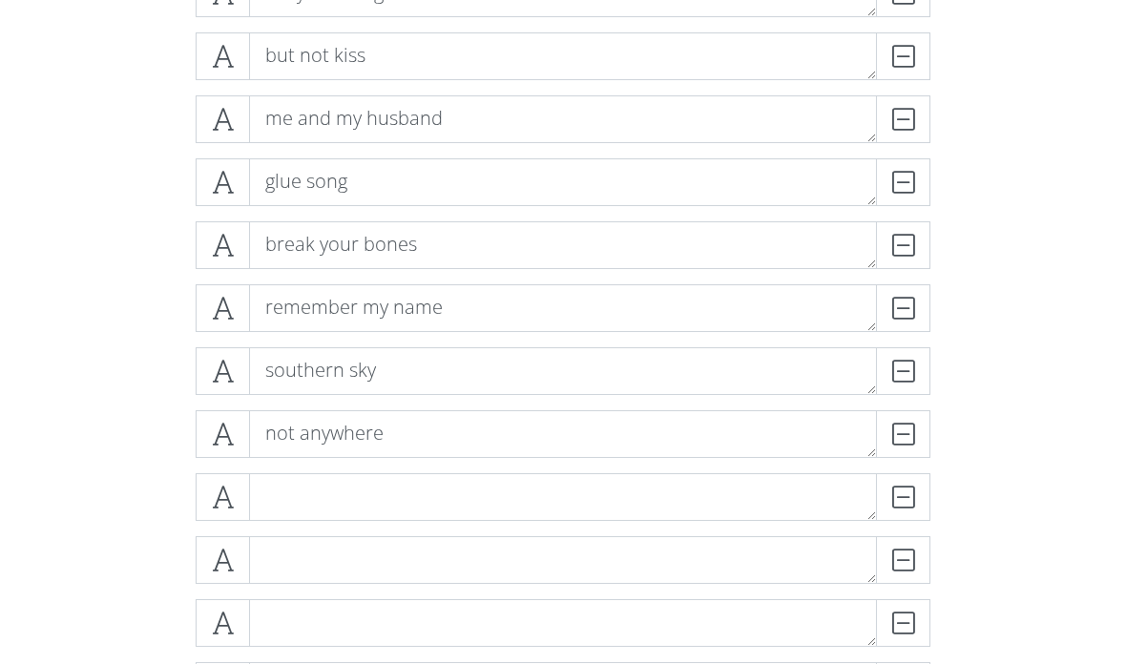
scroll to position [446, 0]
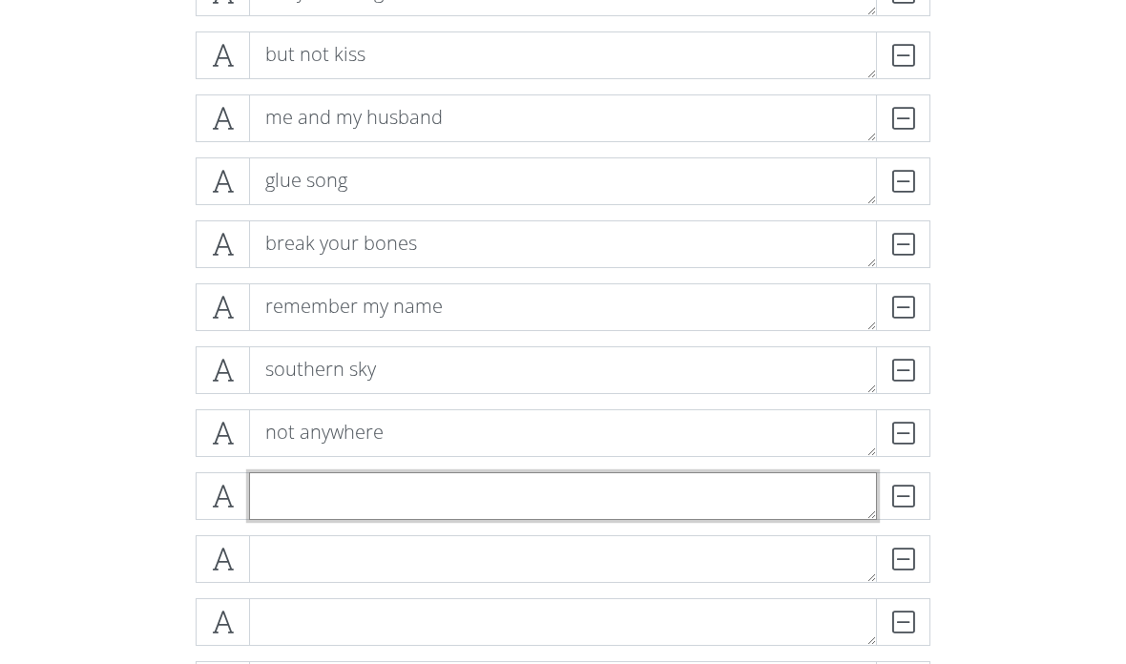
click at [746, 505] on textarea at bounding box center [563, 496] width 628 height 48
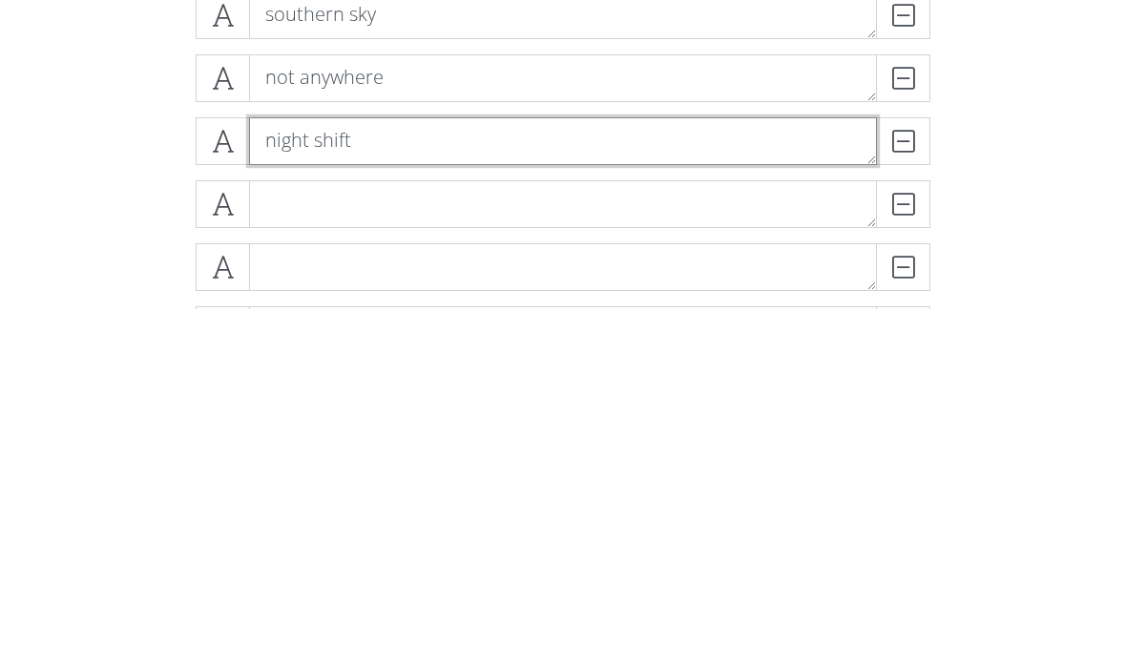
type textarea "night shift"
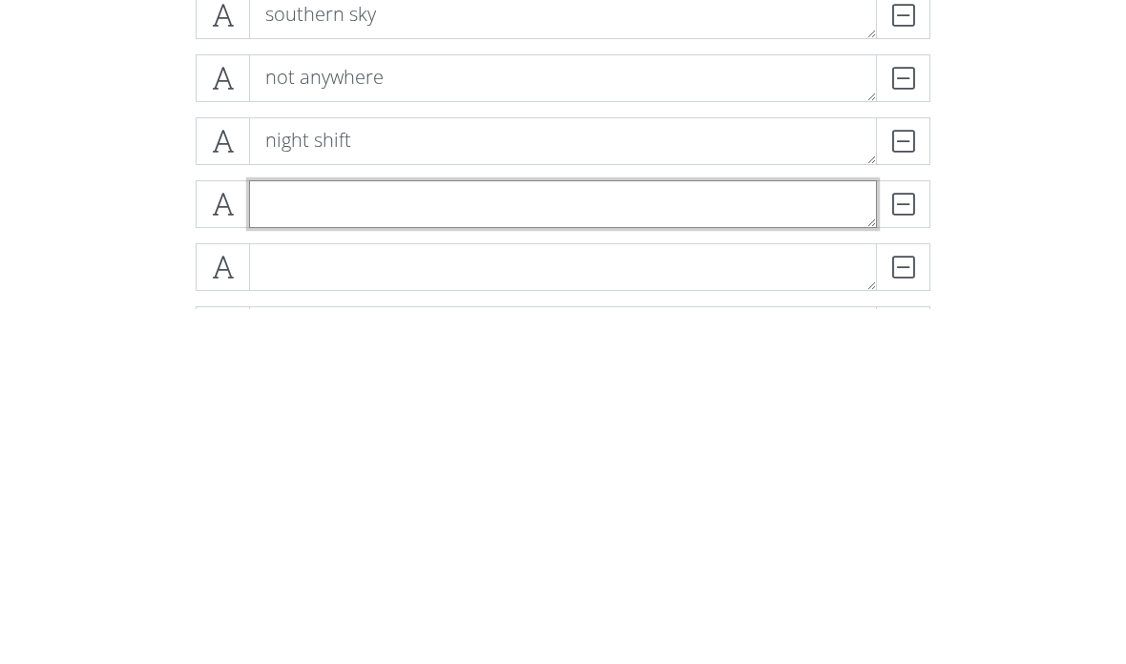
click at [320, 535] on textarea at bounding box center [563, 559] width 628 height 48
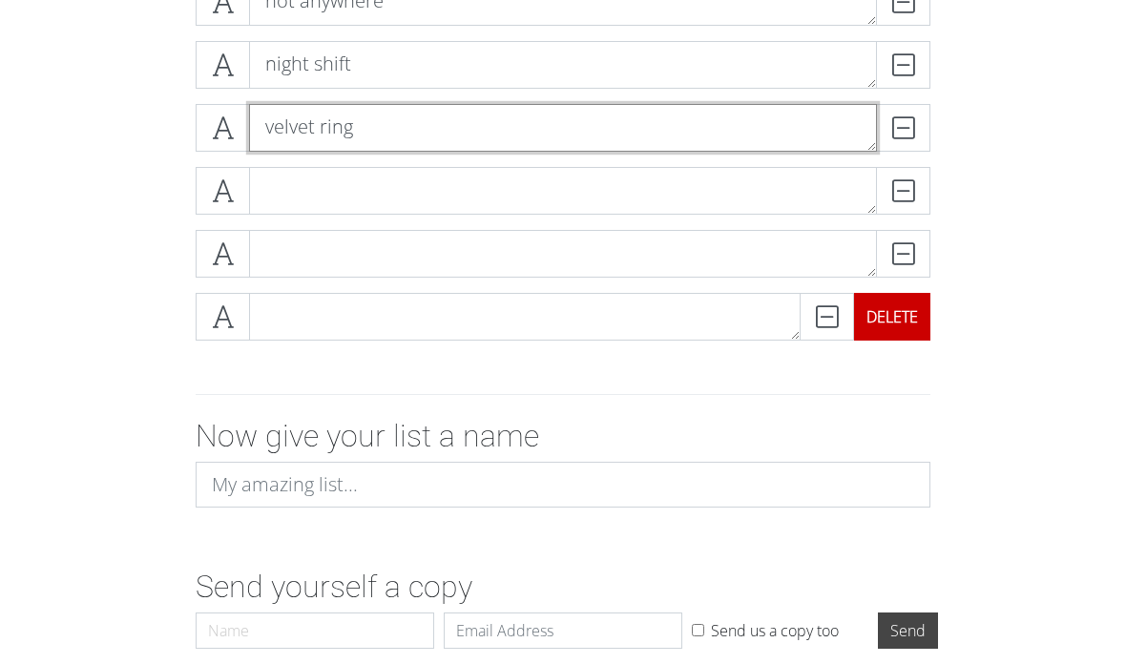
type textarea "velvet ring"
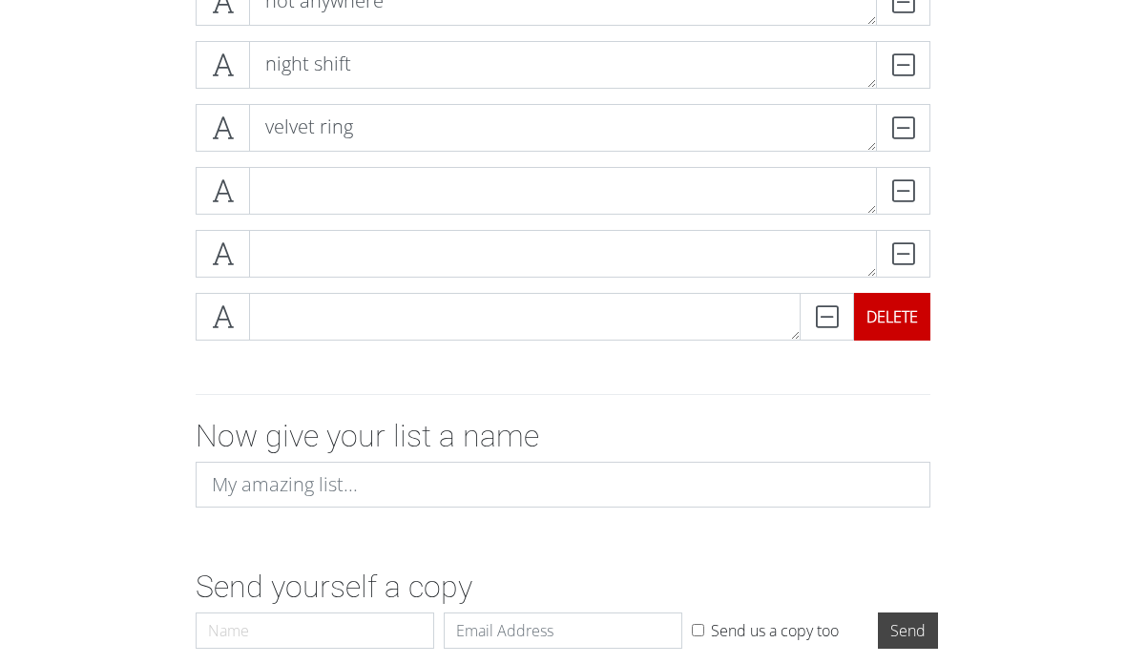
click at [918, 328] on div "DELETE" at bounding box center [892, 317] width 76 height 48
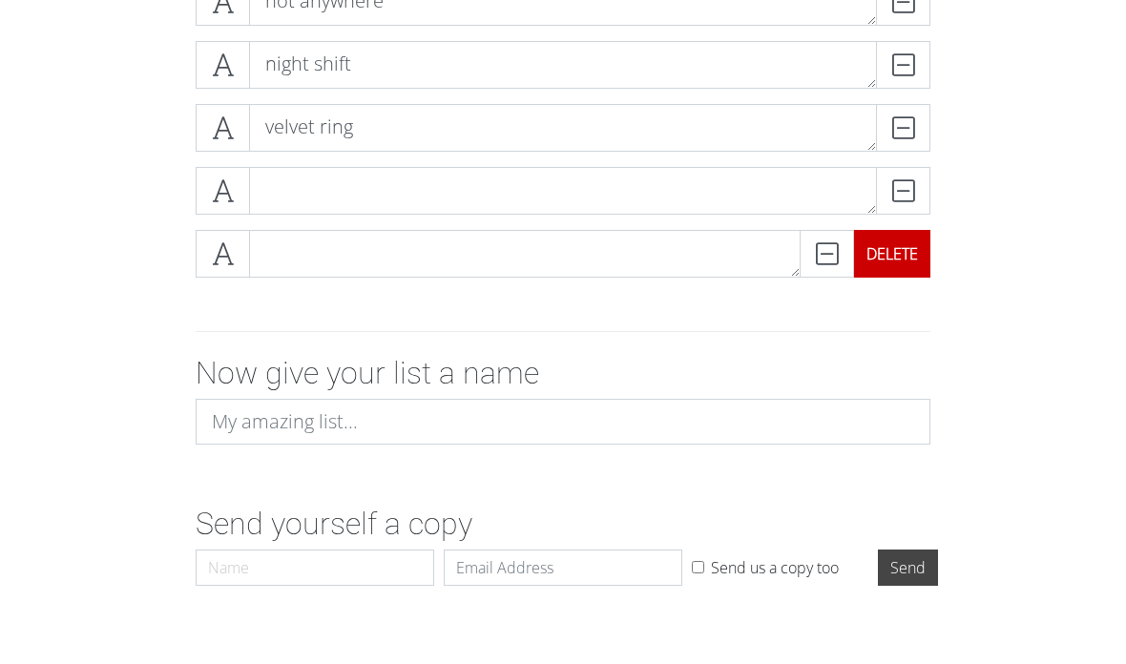
click at [901, 255] on div "DELETE" at bounding box center [892, 254] width 76 height 48
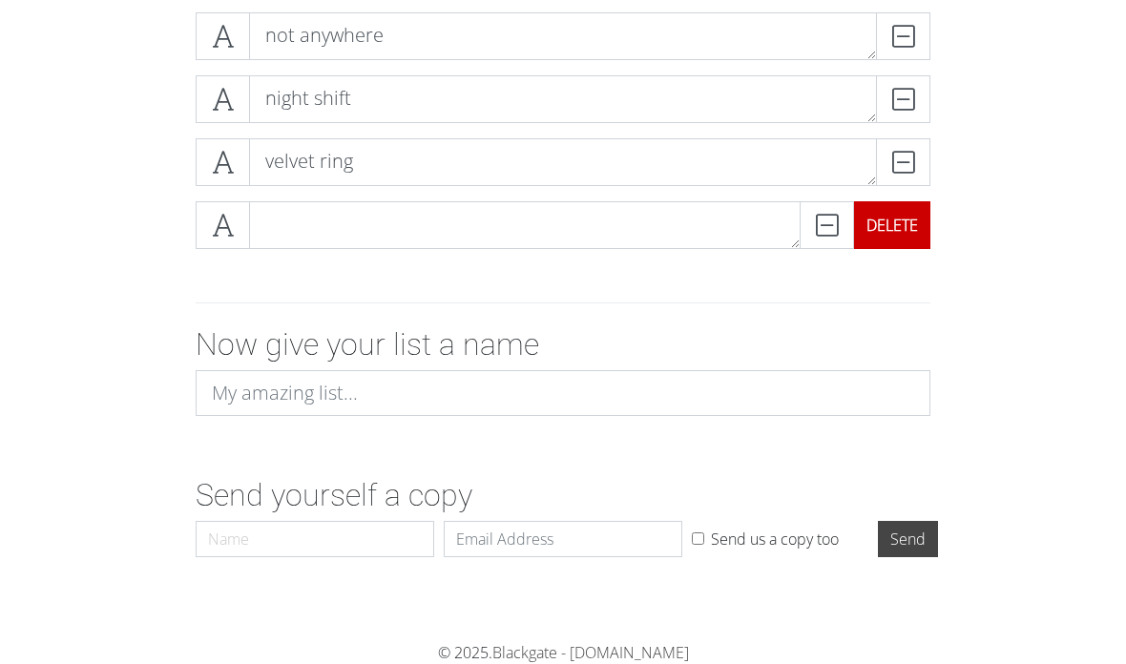
click at [905, 234] on div "DELETE" at bounding box center [892, 225] width 76 height 48
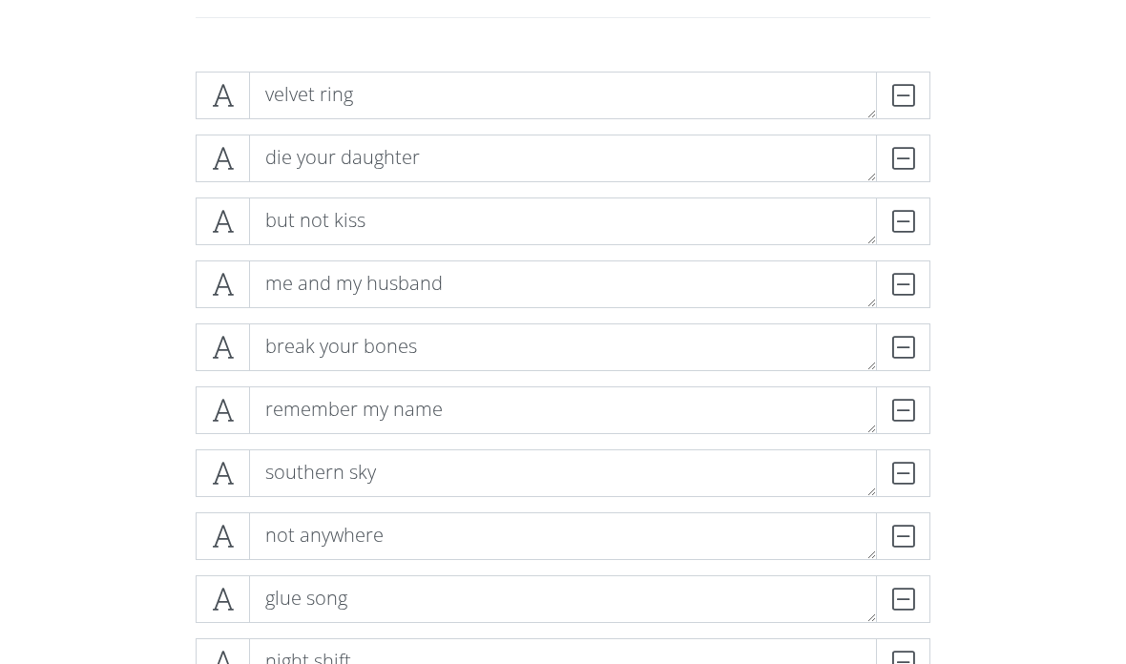
scroll to position [345, 0]
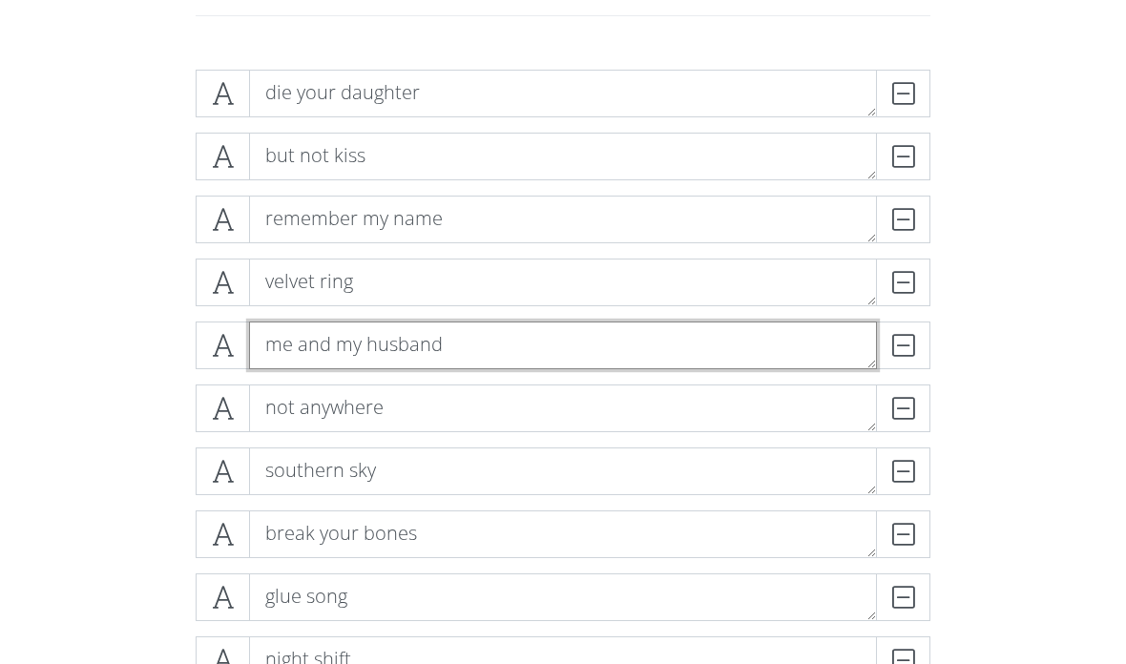
click at [573, 354] on textarea "me and my husband" at bounding box center [563, 345] width 628 height 48
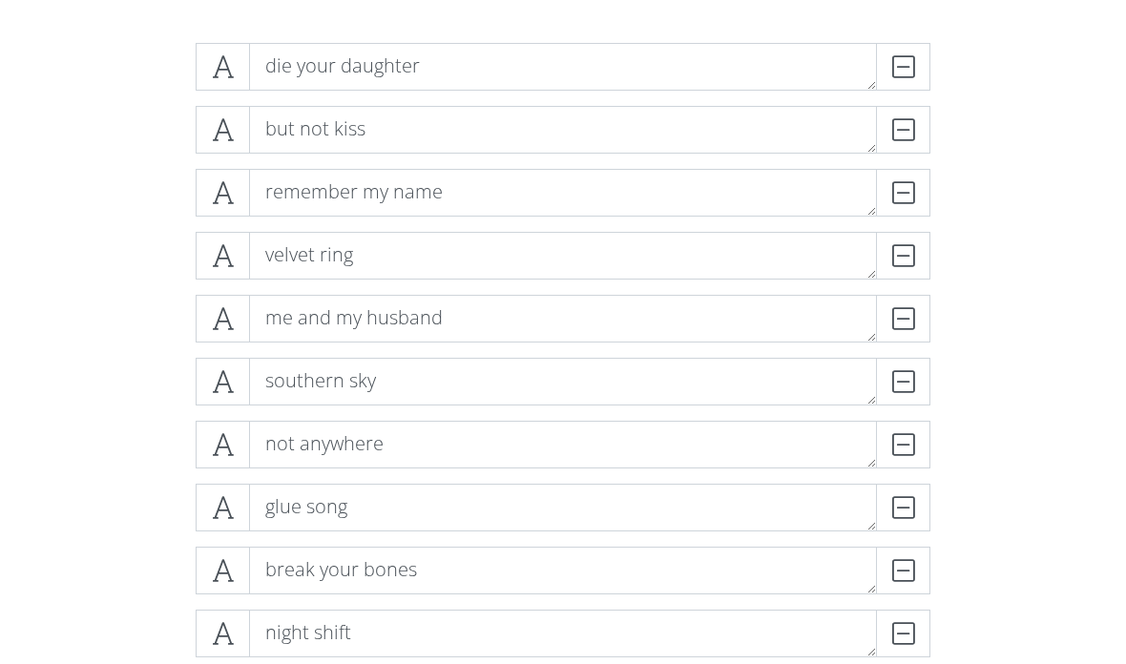
scroll to position [448, 0]
